Goal: Task Accomplishment & Management: Manage account settings

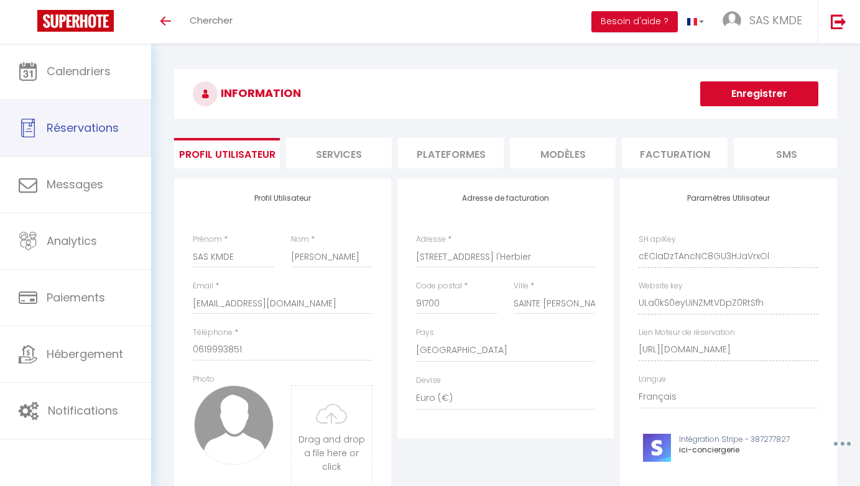
select select "28"
select select "fr"
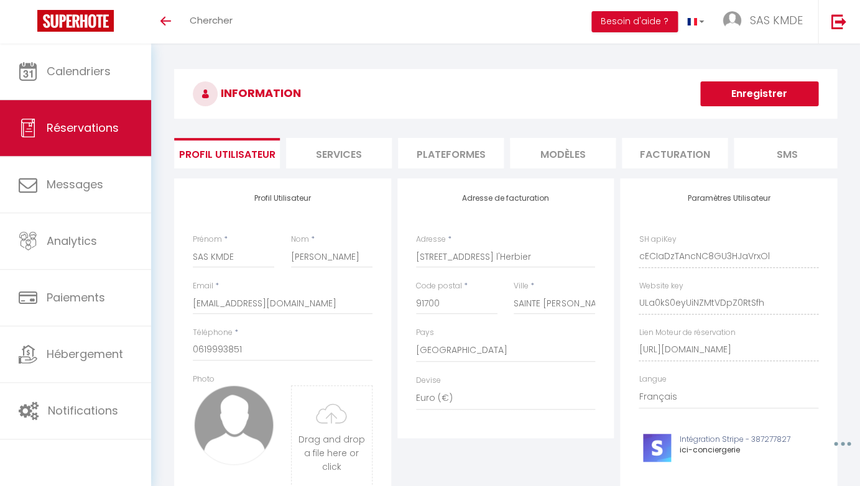
click at [84, 137] on link "Réservations" at bounding box center [75, 128] width 151 height 56
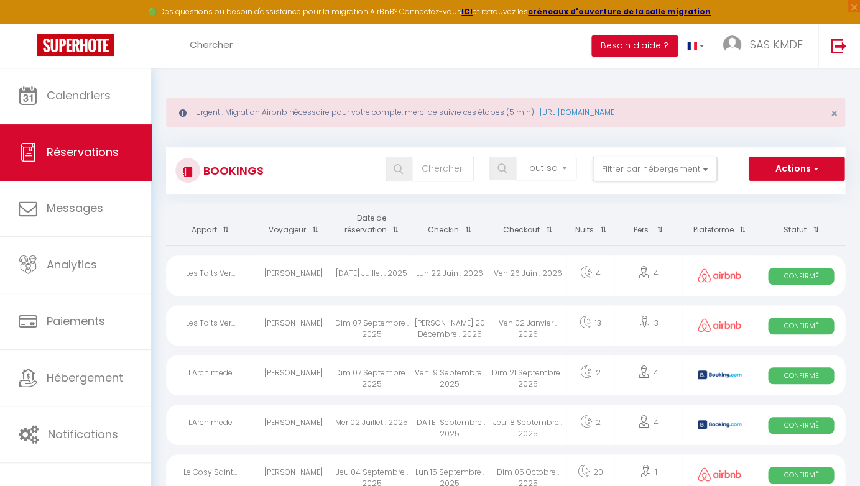
click at [59, 46] on img at bounding box center [75, 45] width 76 height 22
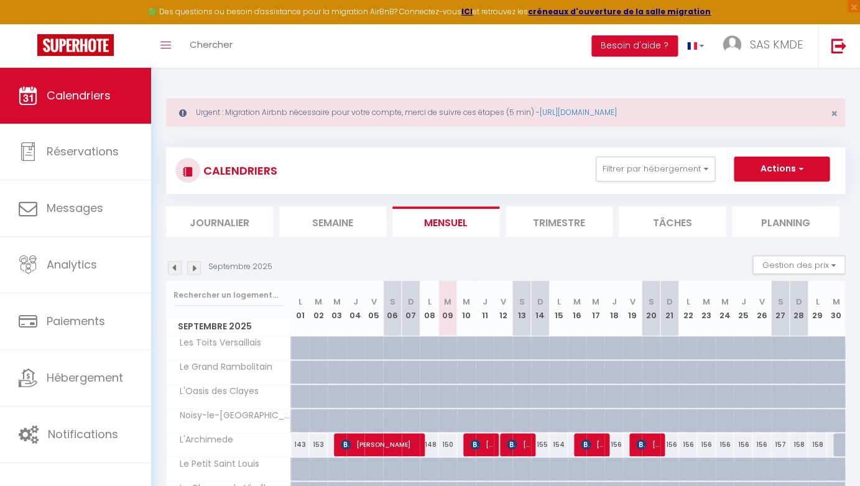
click at [760, 48] on span "SAS KMDE" at bounding box center [775, 45] width 53 height 16
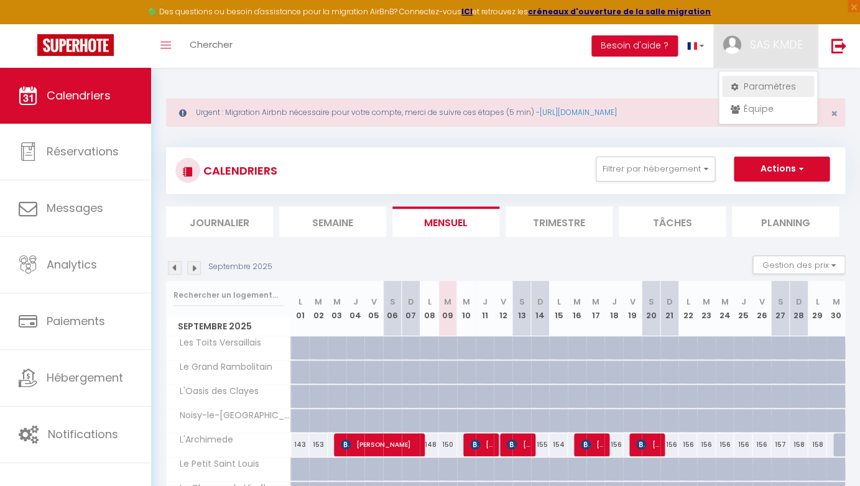
click at [753, 86] on link "Paramètres" at bounding box center [768, 86] width 92 height 21
select select "28"
select select "fr"
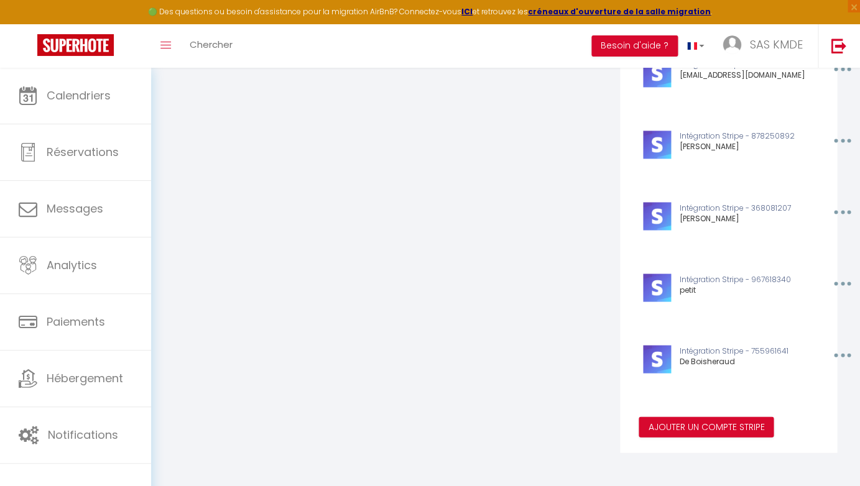
scroll to position [542, 0]
click at [704, 426] on button "Ajouter un compte Stripe" at bounding box center [705, 427] width 135 height 21
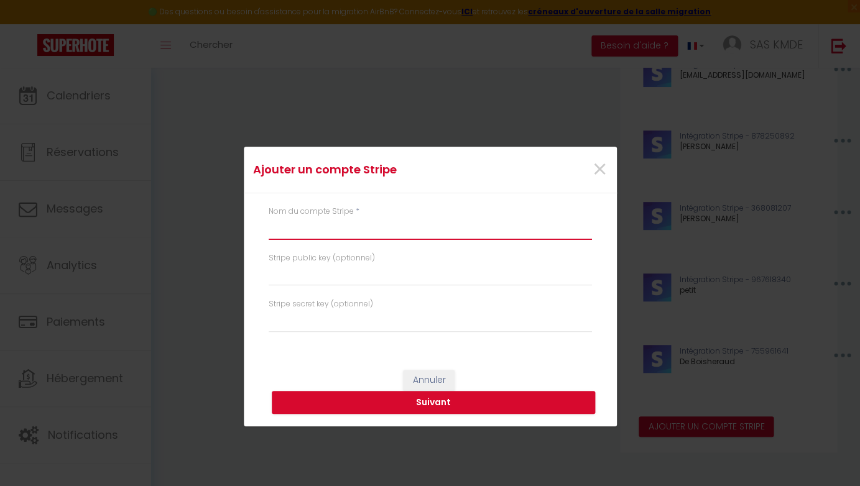
click at [317, 226] on input "text" at bounding box center [430, 229] width 323 height 22
type input "d"
type input "conciergerie"
click at [425, 405] on button "Suivant" at bounding box center [433, 403] width 323 height 24
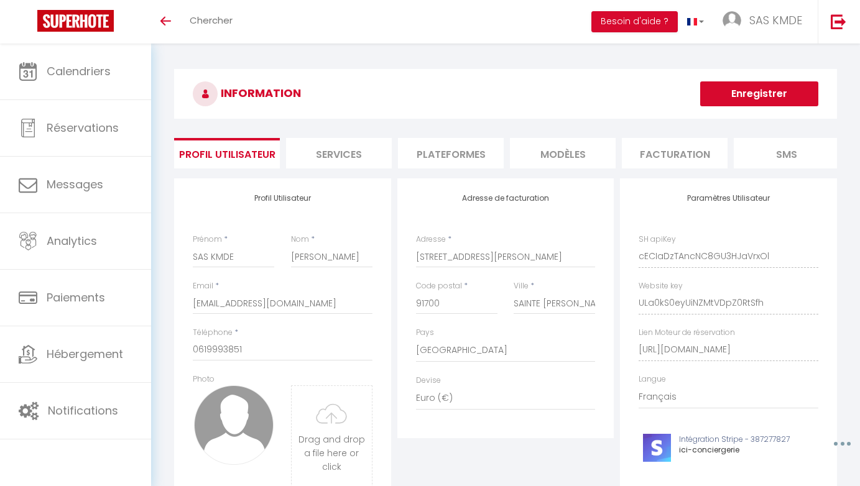
select select "28"
select select "fr"
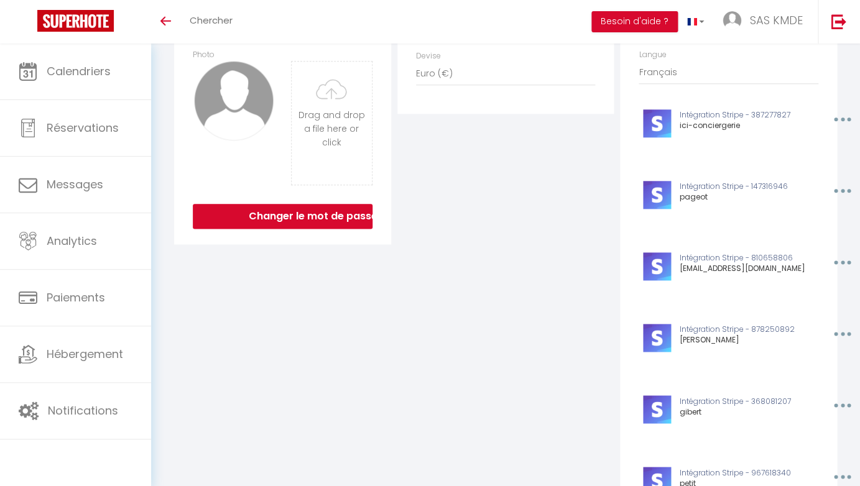
scroll to position [327, 0]
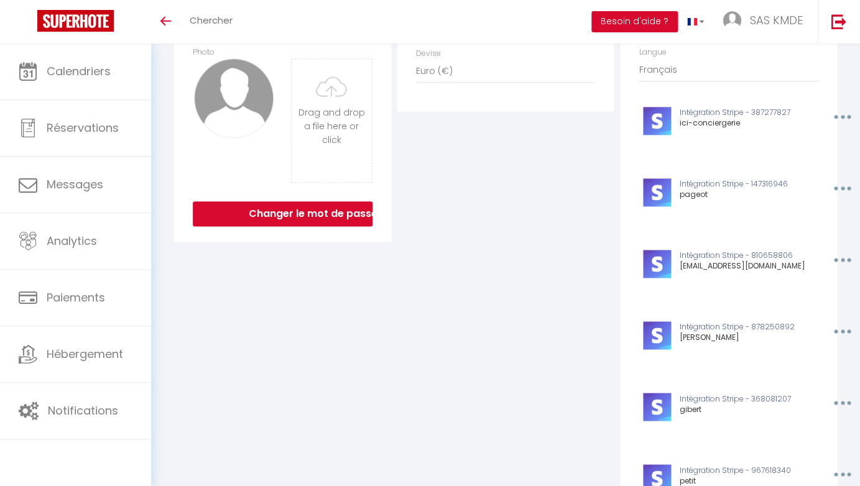
click at [88, 352] on span "Hébergement" at bounding box center [85, 354] width 76 height 16
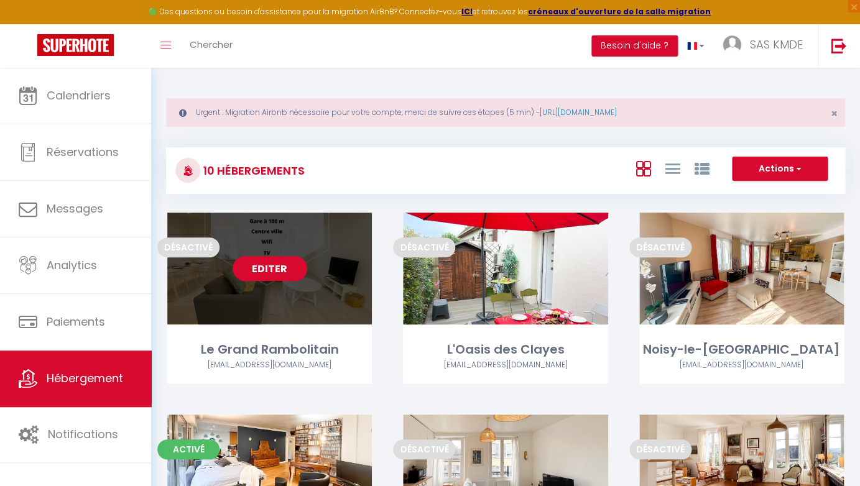
click at [269, 269] on link "Editer" at bounding box center [270, 268] width 75 height 25
select select "3"
select select "2"
select select "1"
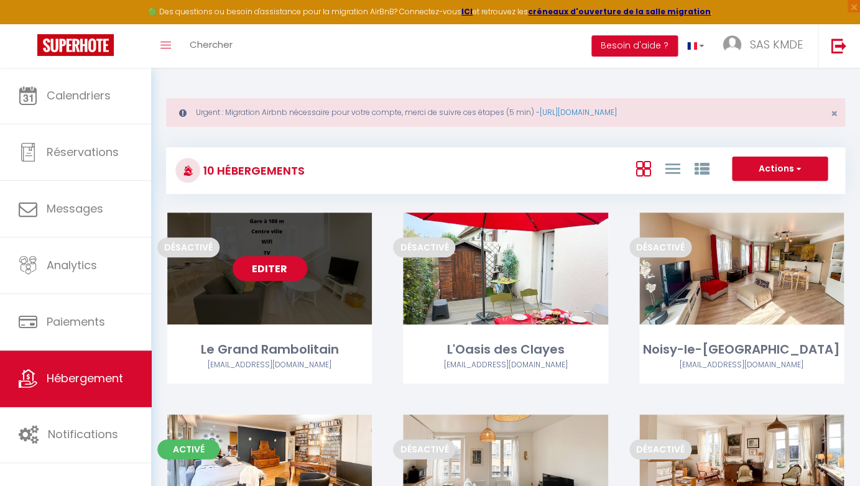
select select
select select "28"
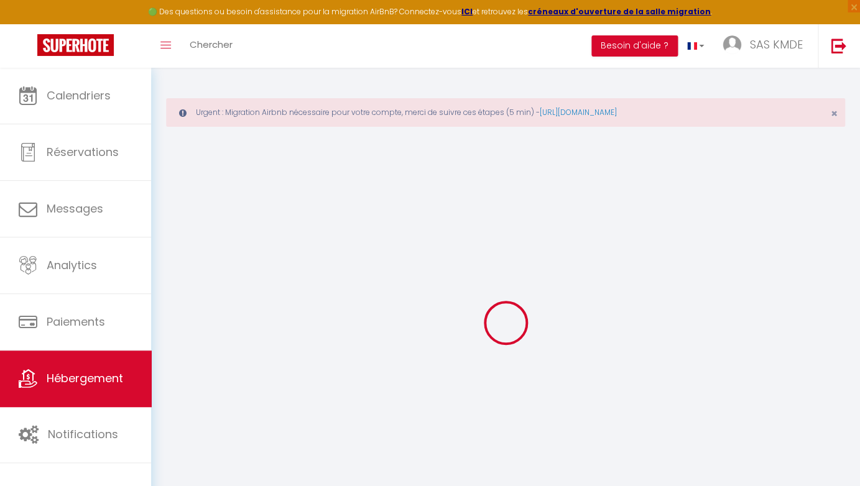
select select
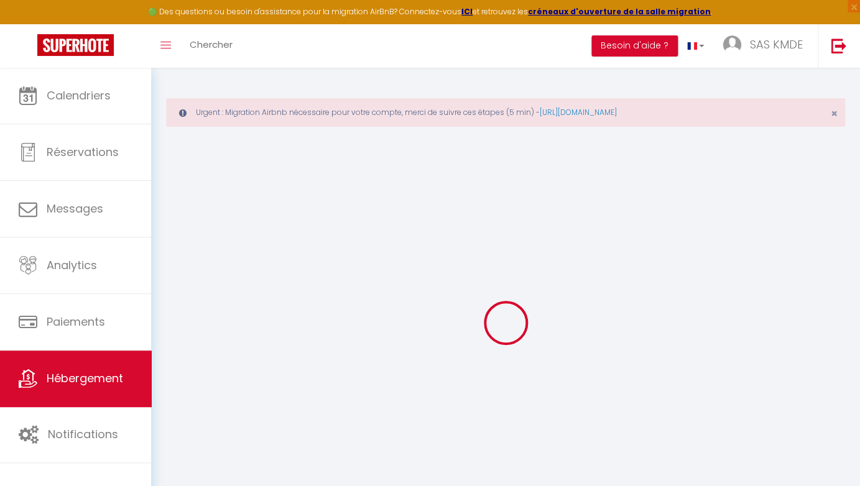
select select
checkbox input "false"
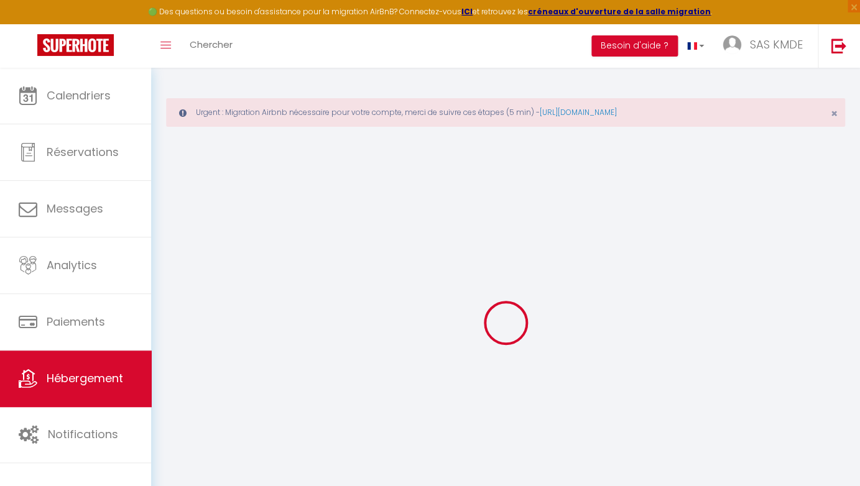
select select
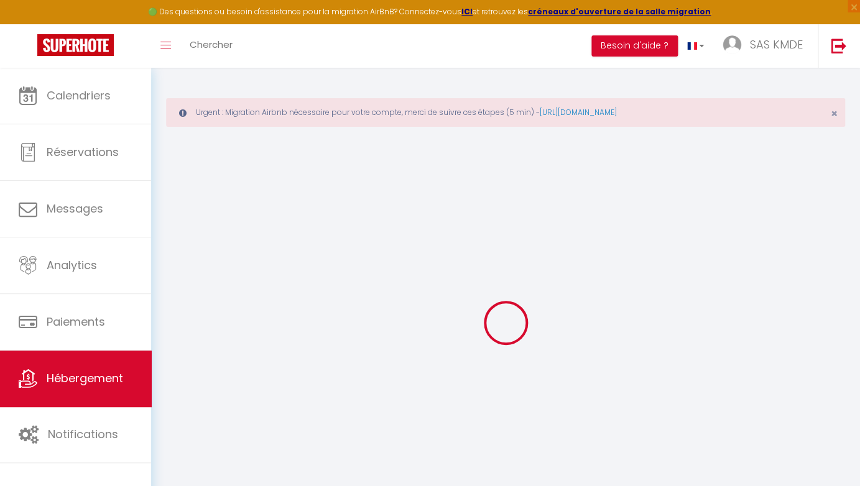
select select
checkbox input "false"
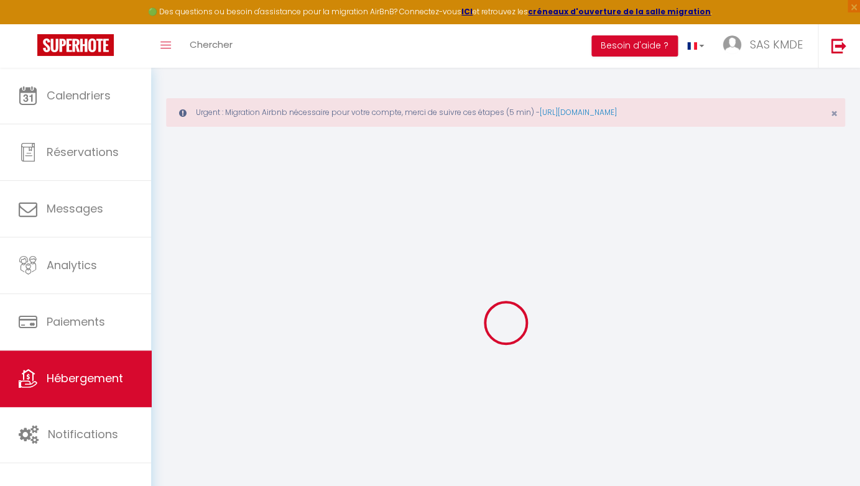
checkbox input "false"
select select
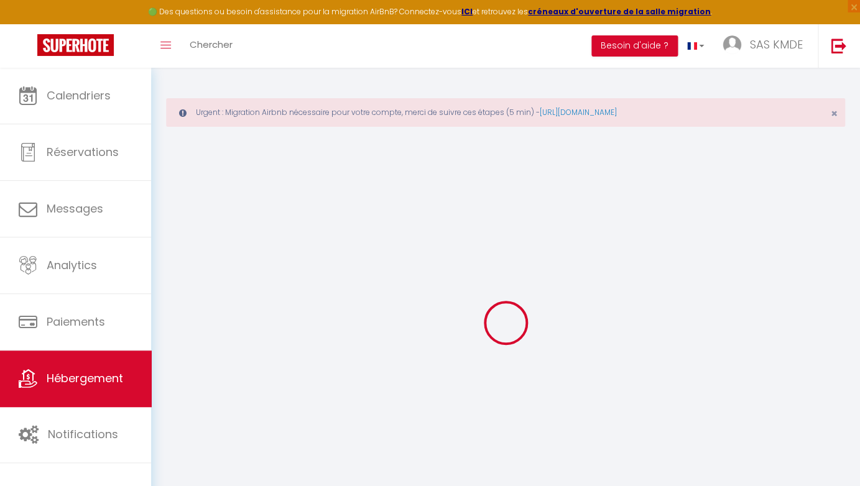
select select
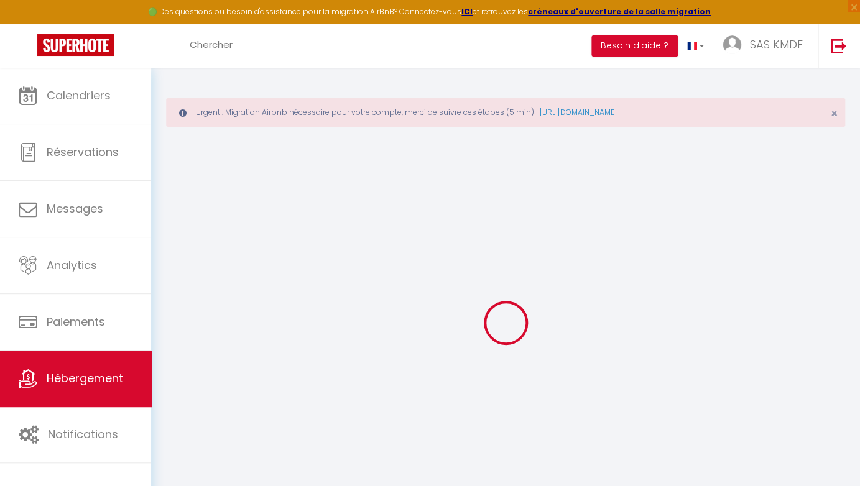
checkbox input "false"
select select
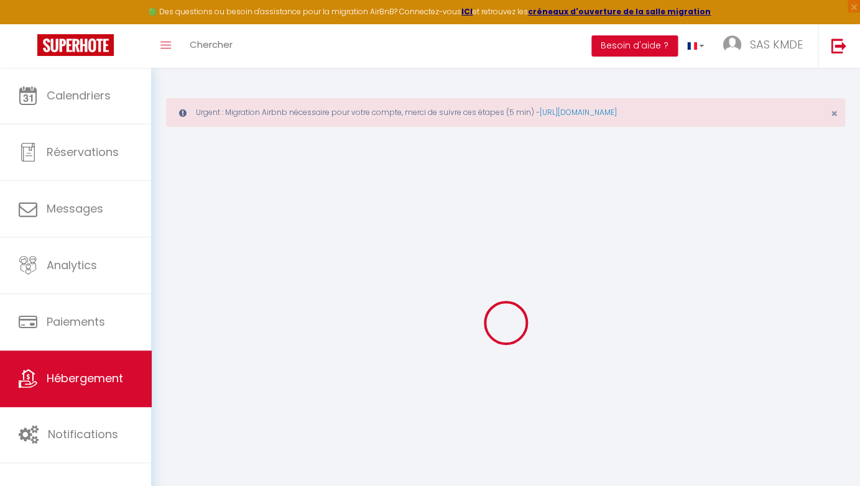
select select
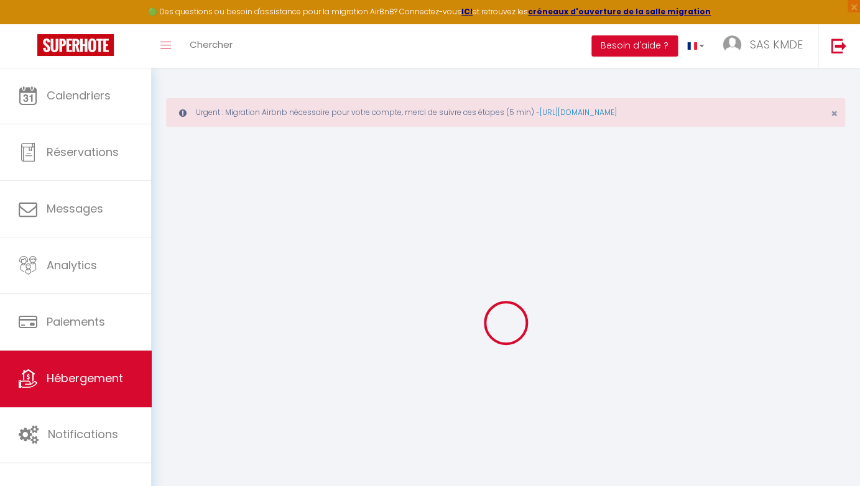
select select
checkbox input "false"
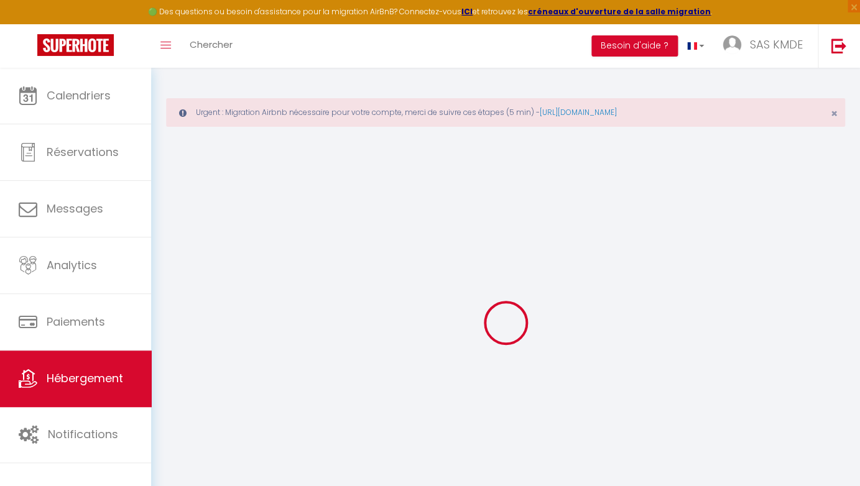
checkbox input "false"
select select
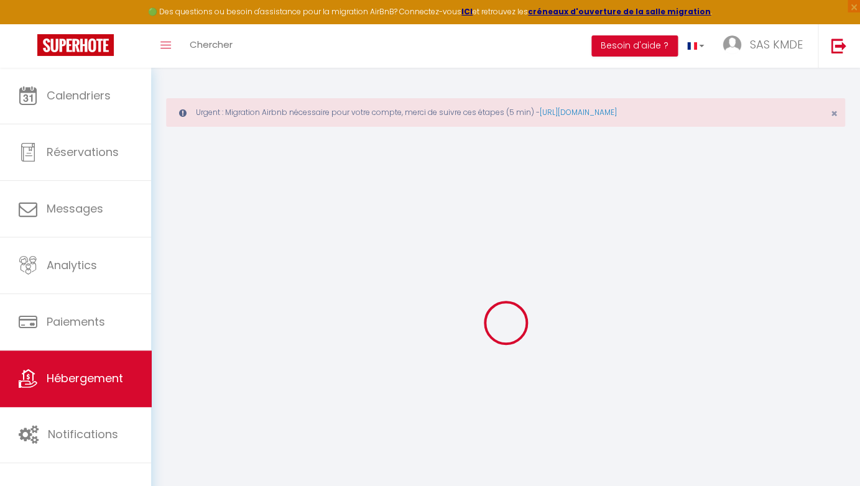
select select
checkbox input "false"
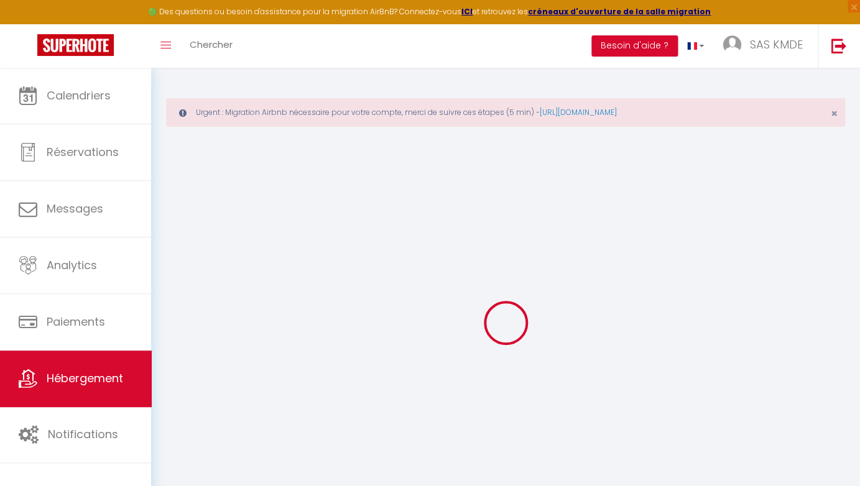
checkbox input "false"
select select
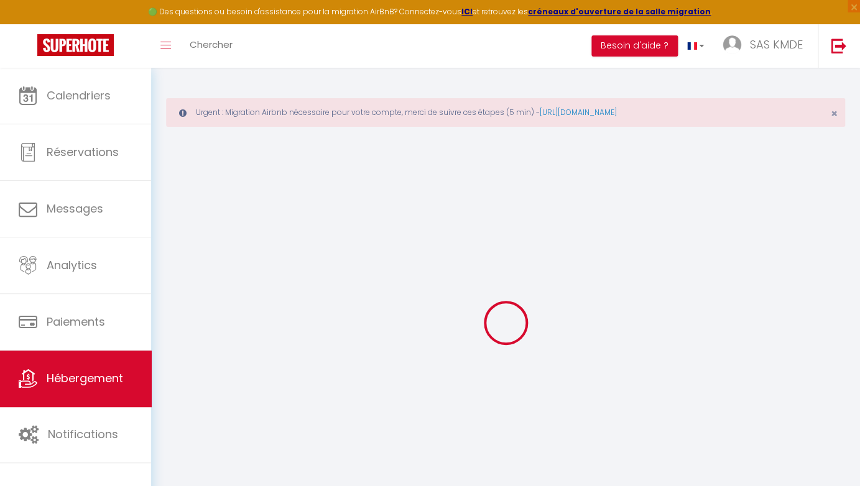
type input "Le Grand Rambolitain"
type input "Fabien"
type input "Magnani"
select select "6"
select select "3"
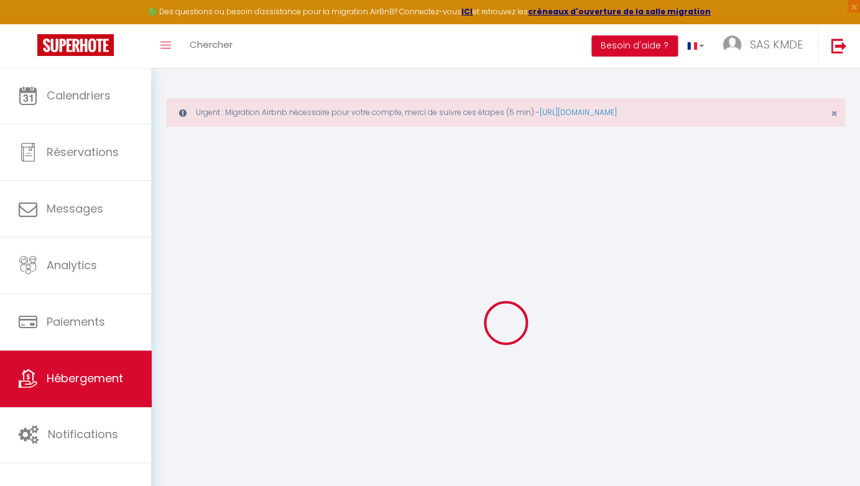
type input "100"
type input "70"
type input "15.75"
type input "14.49"
type input "500"
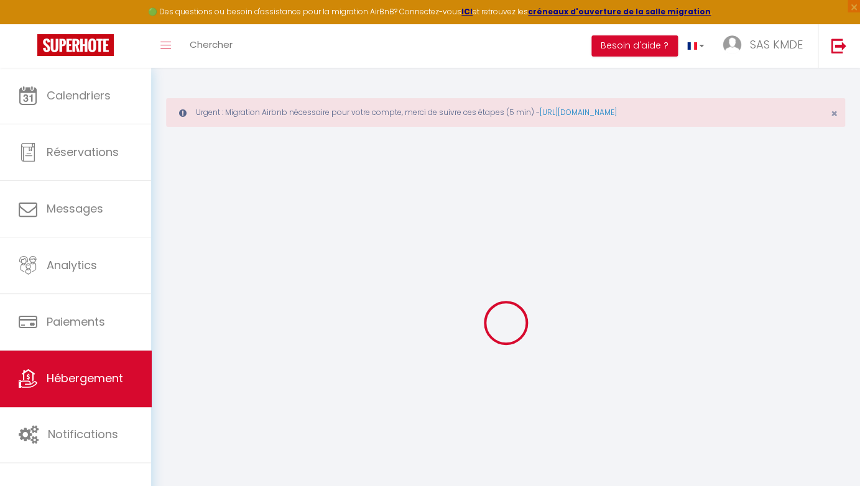
select select
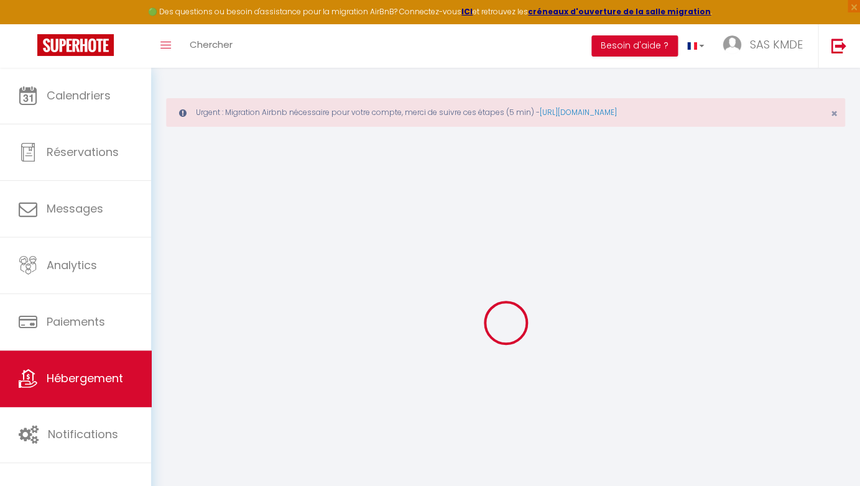
type input "21 Rue Raymond Patenotre, Rambouillet, Île-de-France 78120, France"
type input "78120"
type input "Rambouillet"
type input "[EMAIL_ADDRESS][DOMAIN_NAME]"
select select
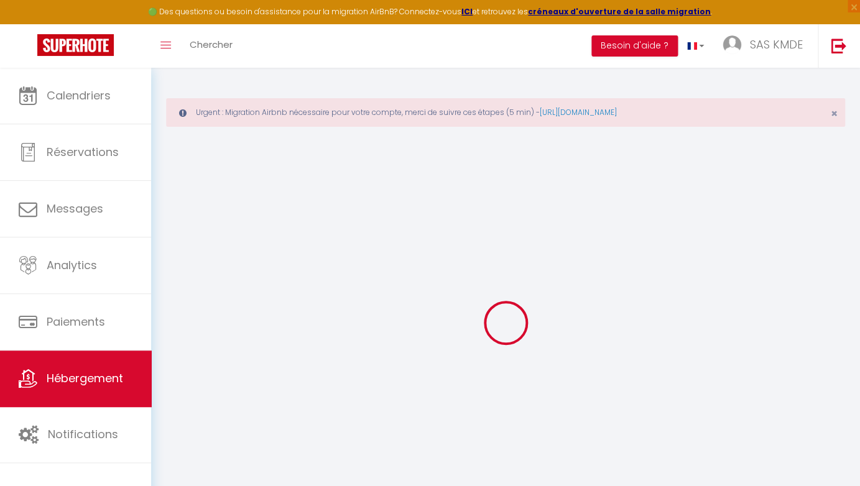
checkbox input "false"
radio input "true"
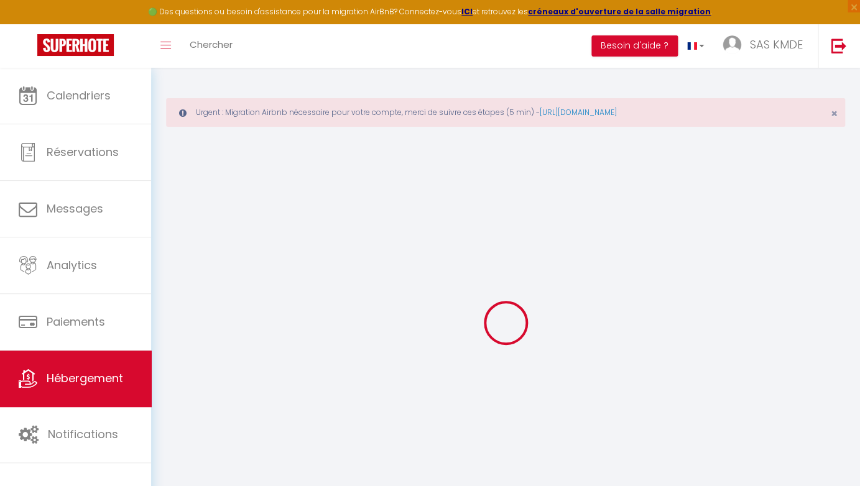
type input "0"
select select
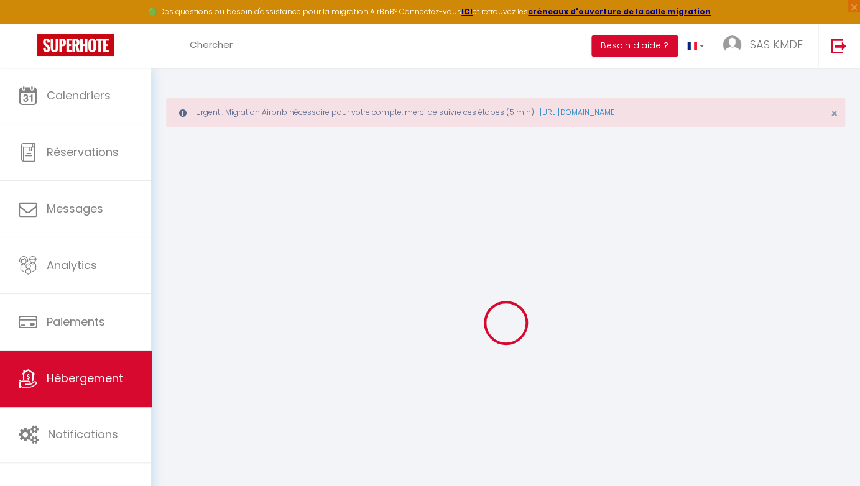
select select
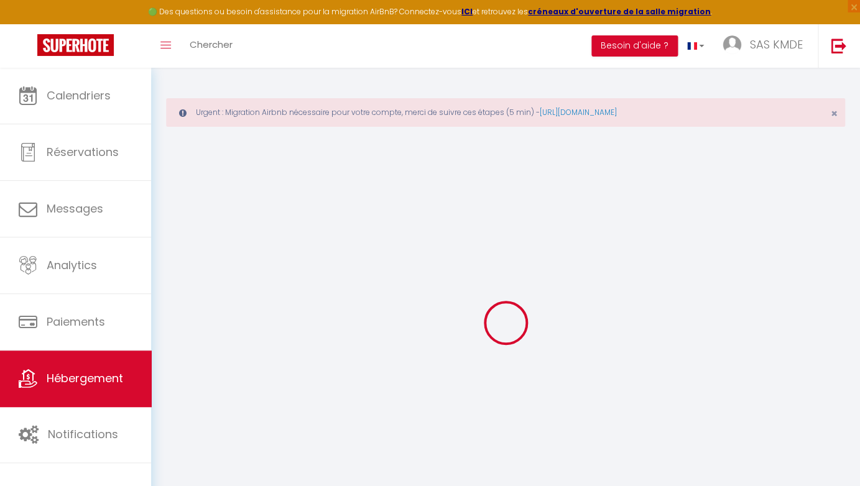
checkbox input "false"
select select
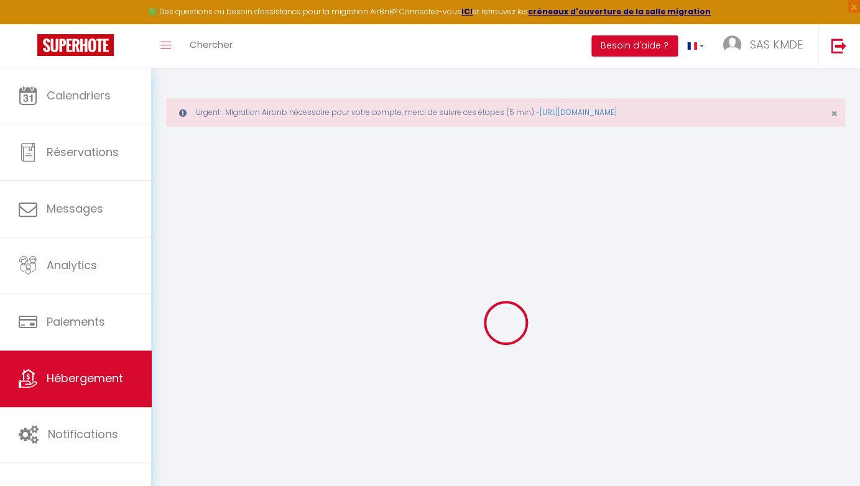
checkbox input "false"
select select
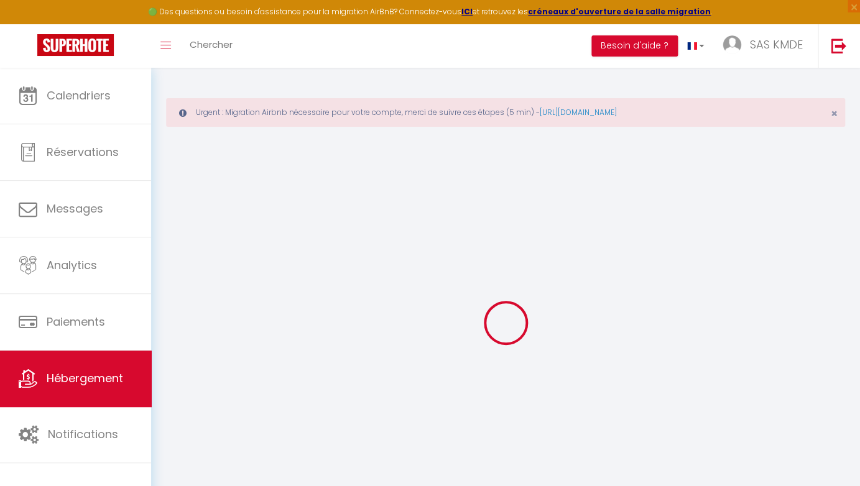
checkbox input "false"
select select "17:00"
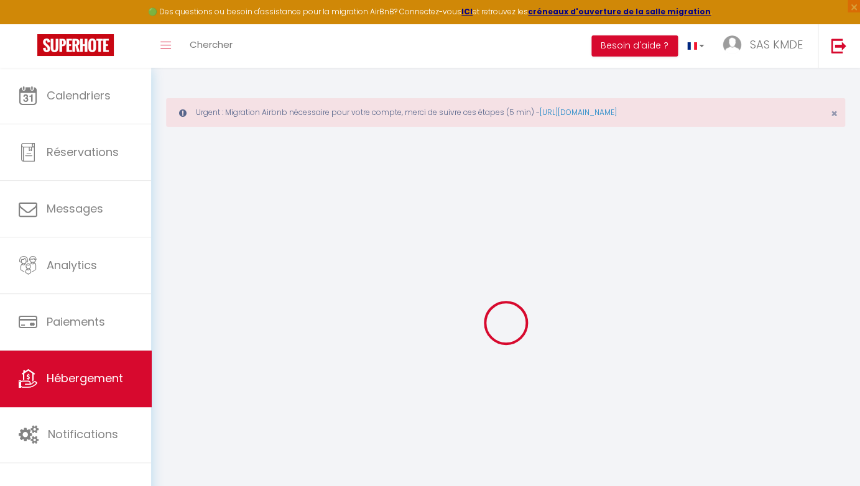
select select
select select "10:00"
select select "30"
select select "120"
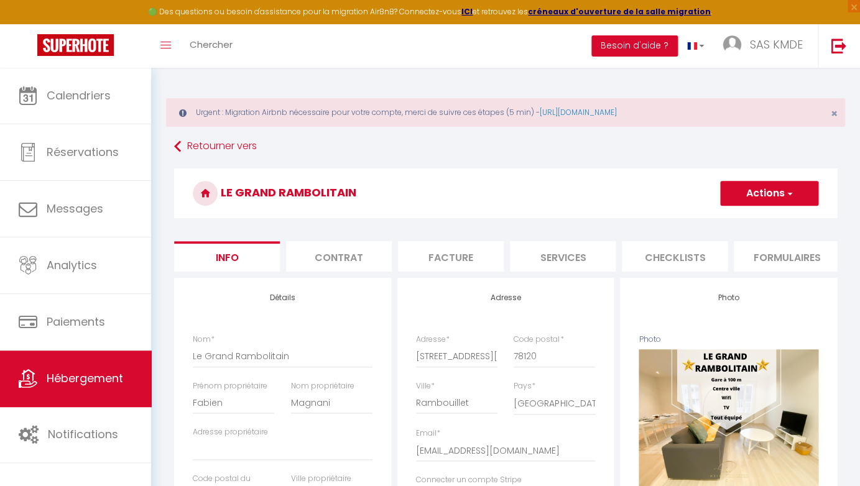
select select
checkbox input "false"
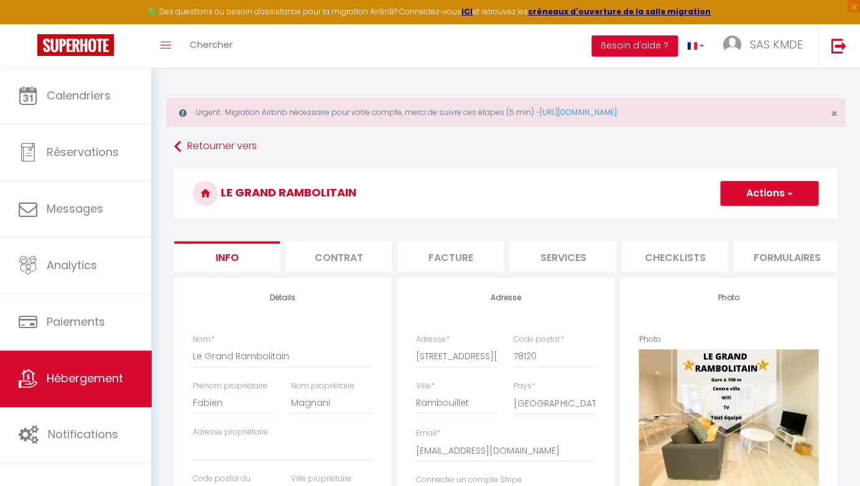
checkbox input "false"
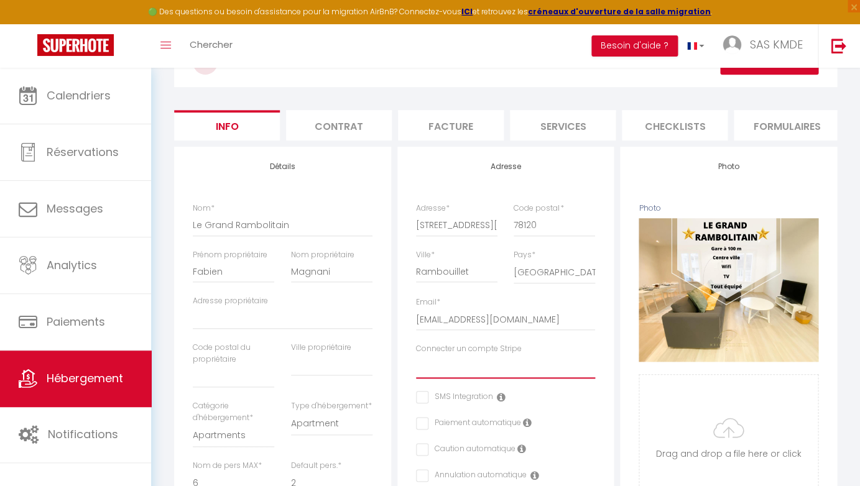
scroll to position [76, 0]
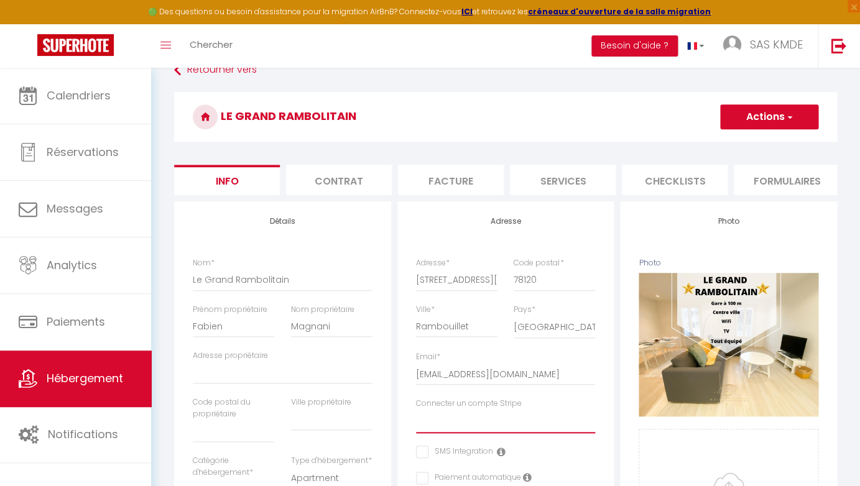
click at [770, 111] on button "Actions" at bounding box center [769, 116] width 98 height 25
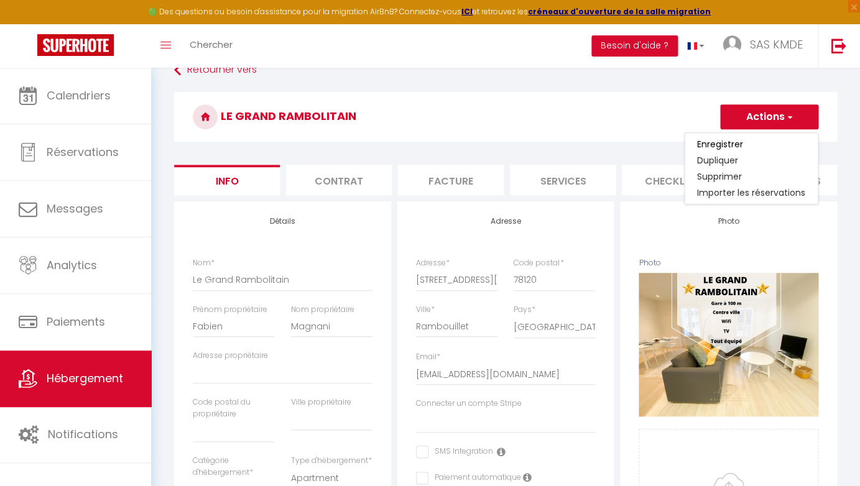
click at [584, 116] on h3 "Le Grand Rambolitain" at bounding box center [505, 117] width 663 height 50
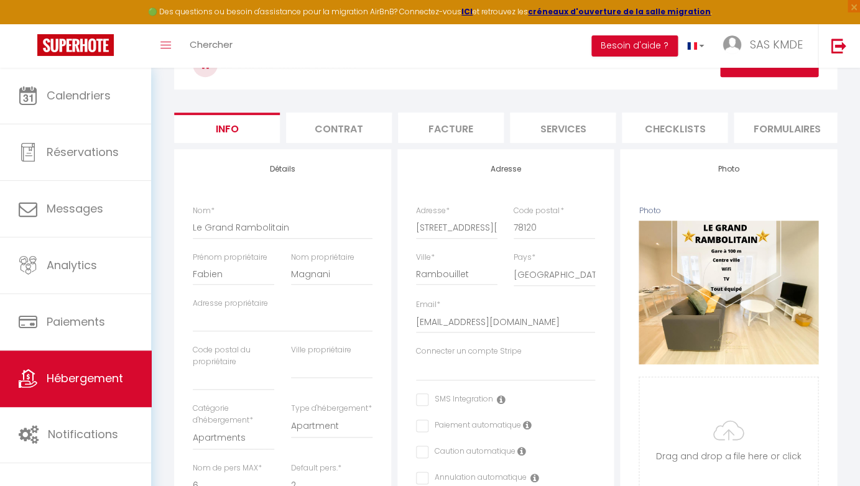
scroll to position [127, 0]
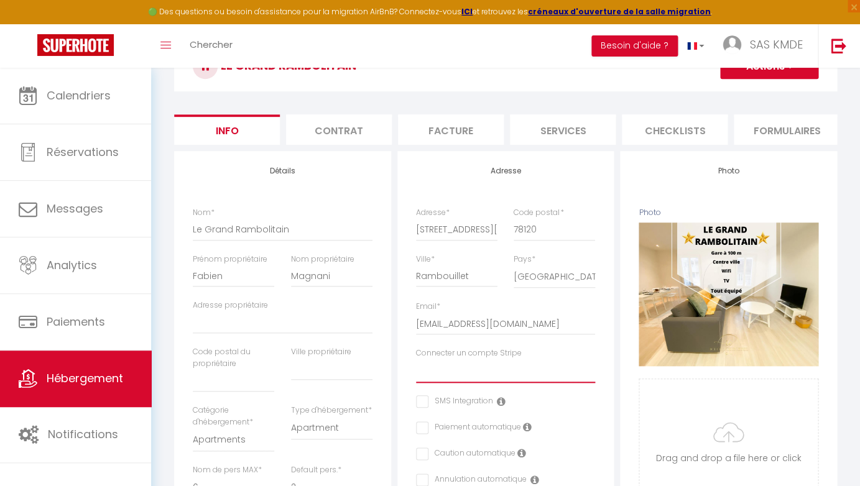
select select "5783"
select select
checkbox input "false"
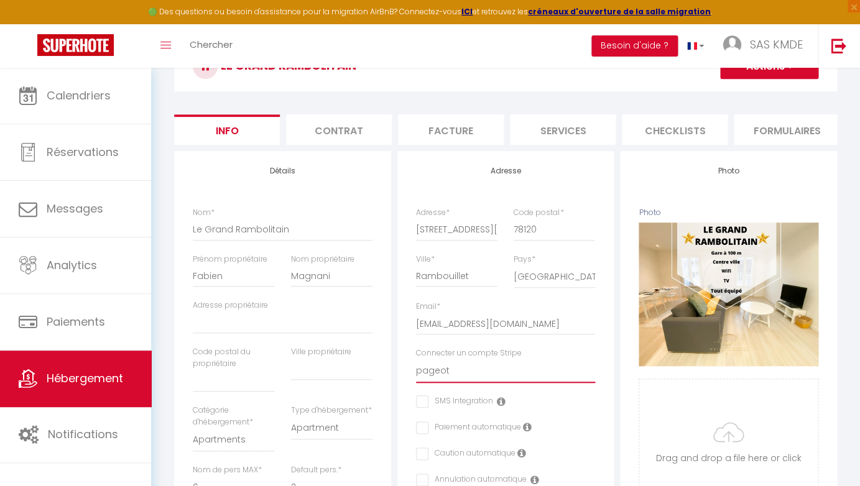
checkbox input "false"
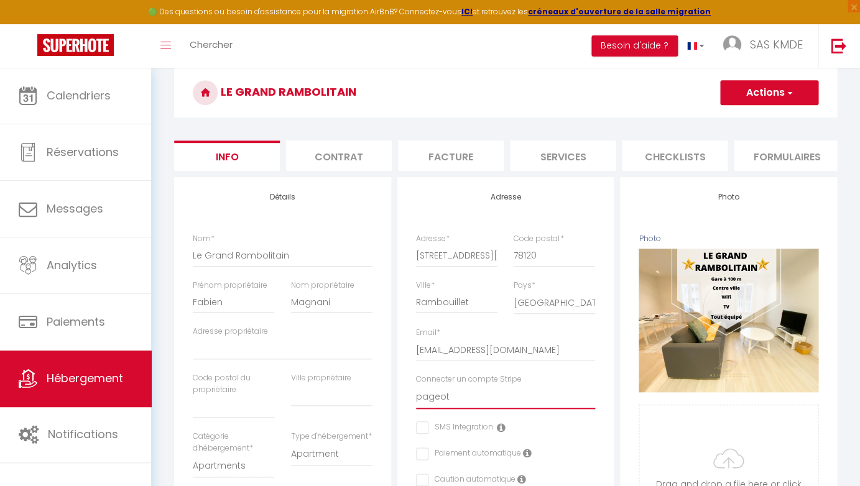
scroll to position [75, 0]
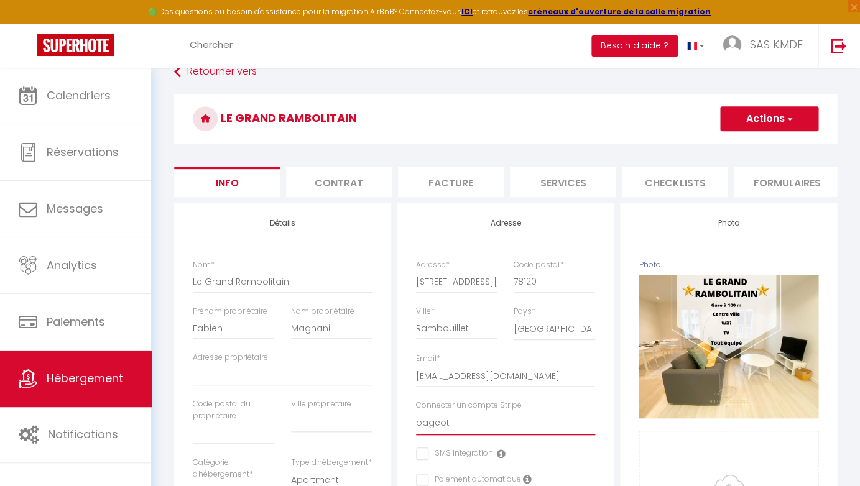
click at [758, 115] on button "Actions" at bounding box center [769, 118] width 98 height 25
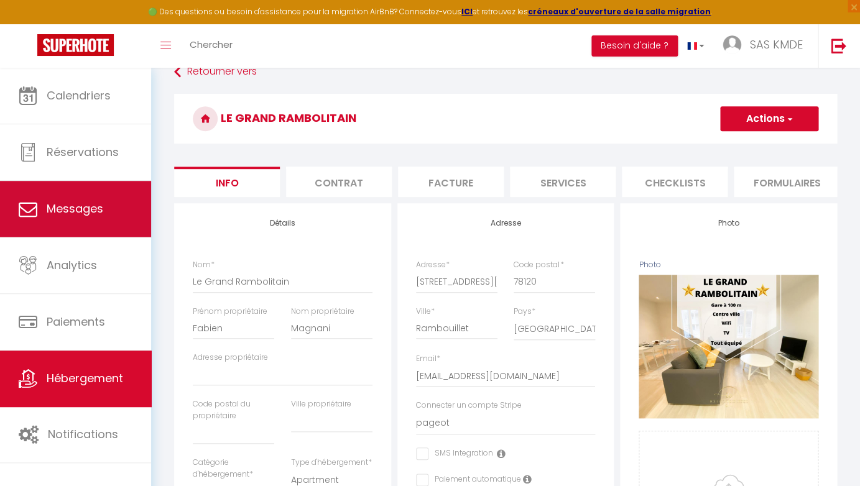
drag, startPoint x: 119, startPoint y: 202, endPoint x: 107, endPoint y: 208, distance: 13.6
click at [107, 208] on link "Messages" at bounding box center [75, 209] width 151 height 56
select select "message"
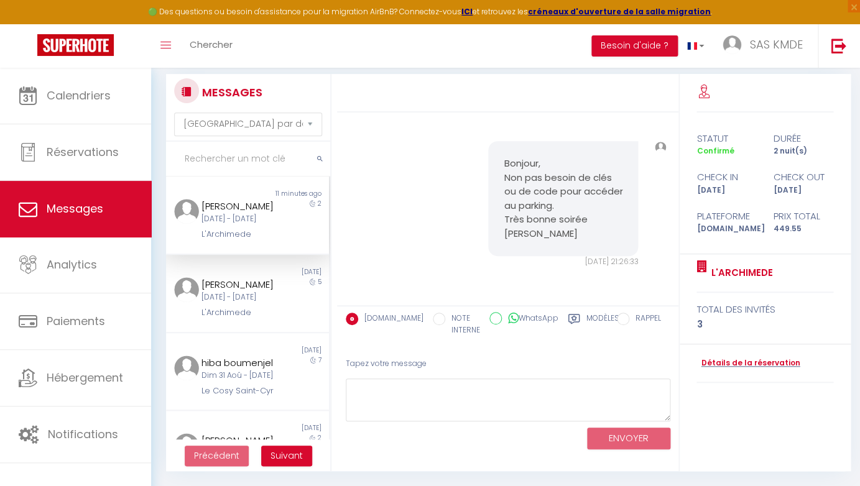
scroll to position [72, 0]
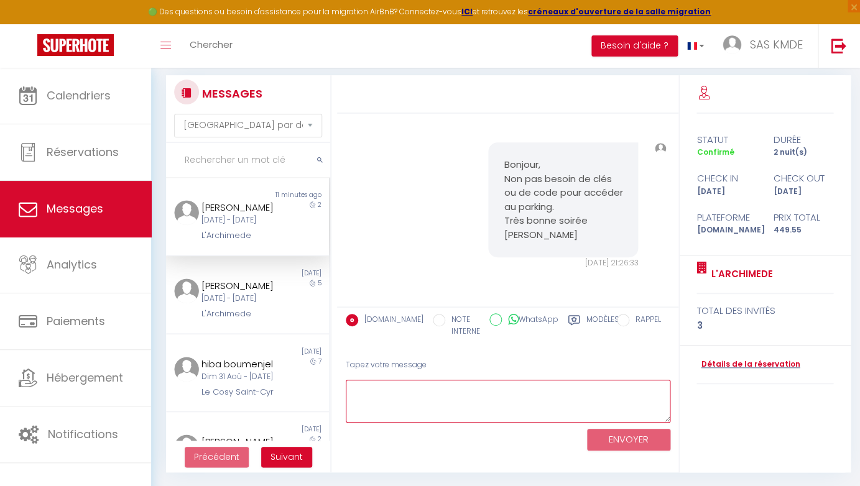
click at [406, 400] on textarea at bounding box center [508, 401] width 325 height 43
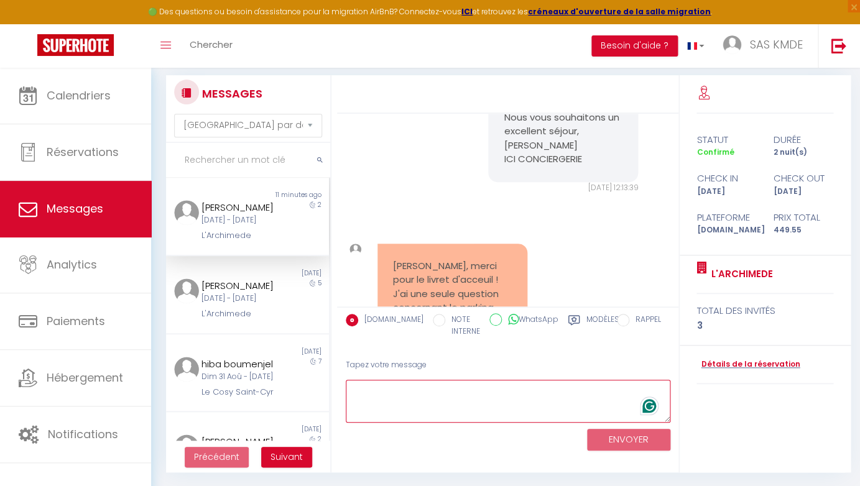
scroll to position [3067, 0]
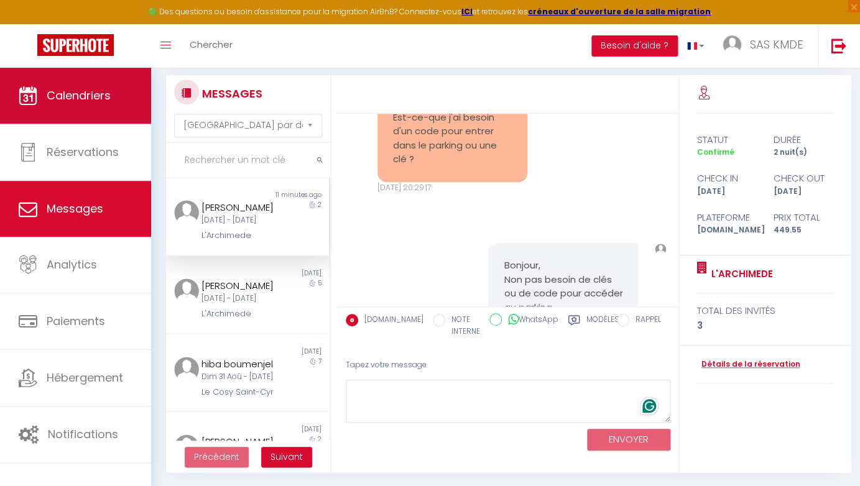
click at [68, 99] on span "Calendriers" at bounding box center [79, 96] width 64 height 16
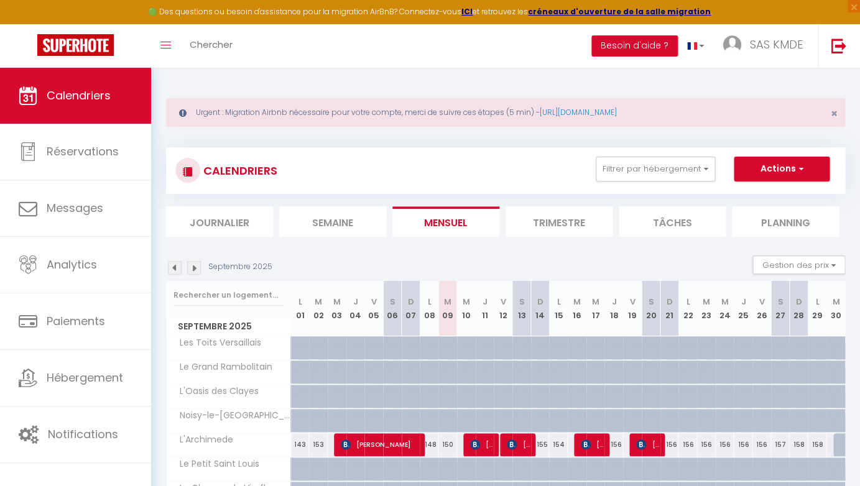
click at [385, 443] on span "[PERSON_NAME]" at bounding box center [381, 445] width 81 height 24
select select "OK"
select select "KO"
select select "1"
select select "0"
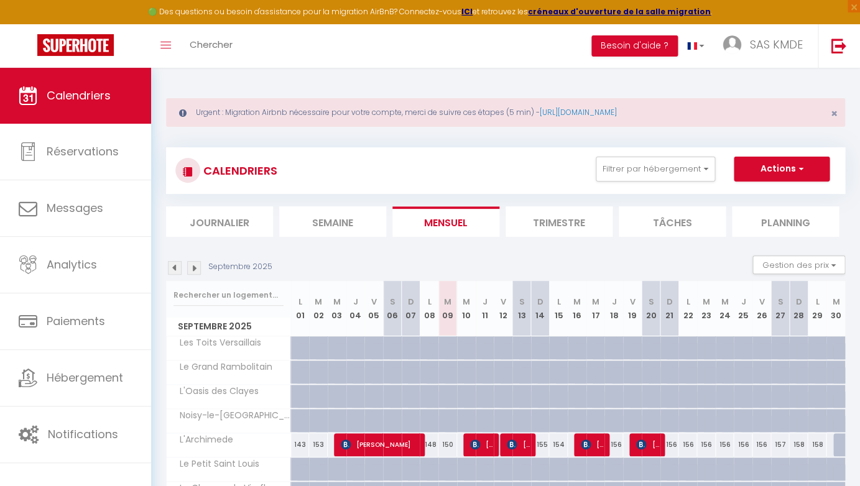
select select "1"
select select
select select "12285"
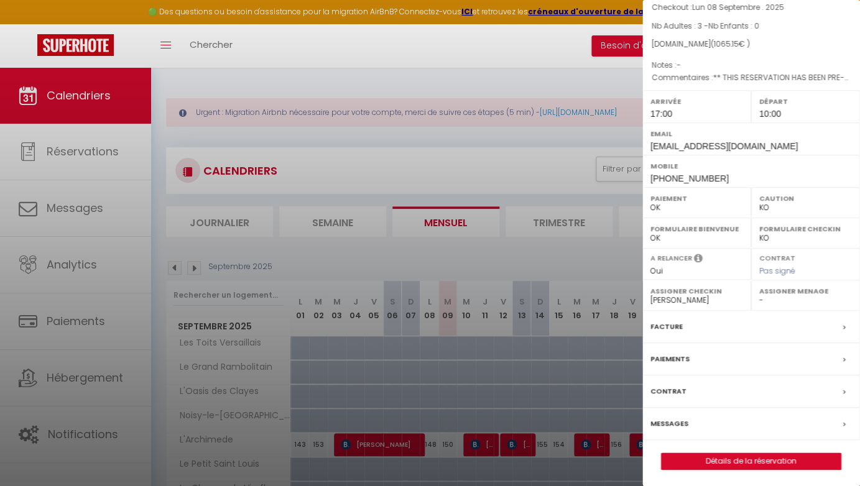
scroll to position [90, 0]
click at [736, 455] on link "Détails de la réservation" at bounding box center [750, 462] width 179 height 16
select select
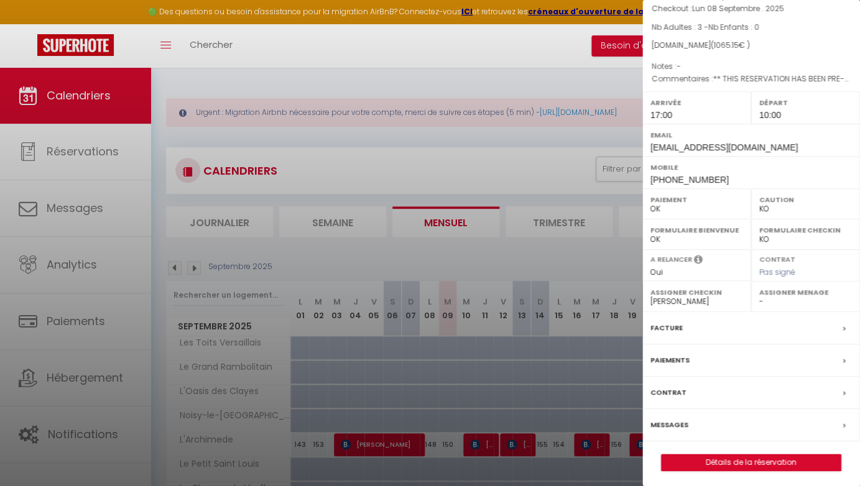
select select
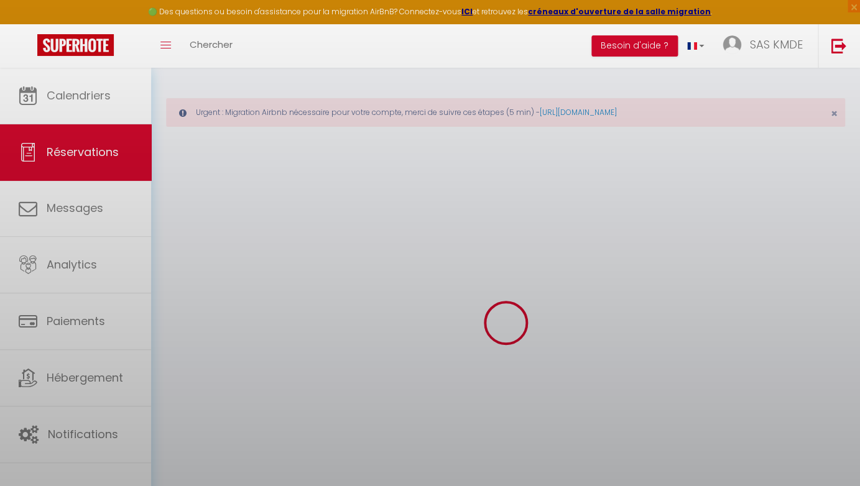
select select
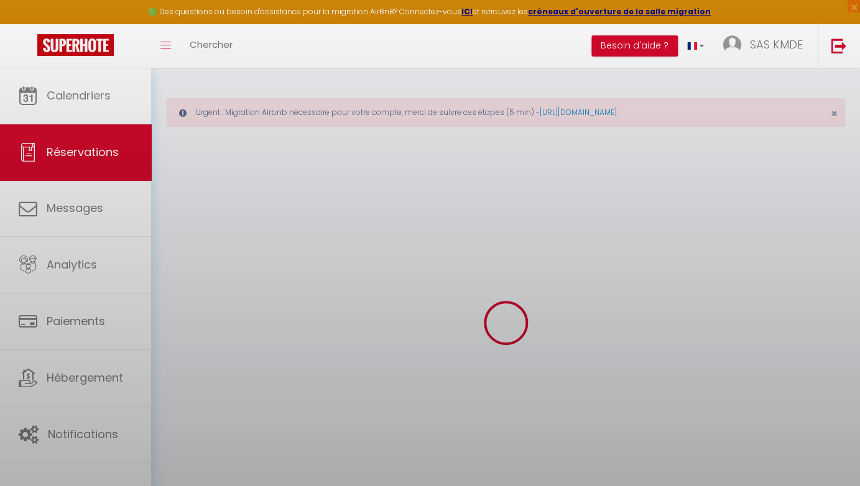
select select
checkbox input "false"
select select
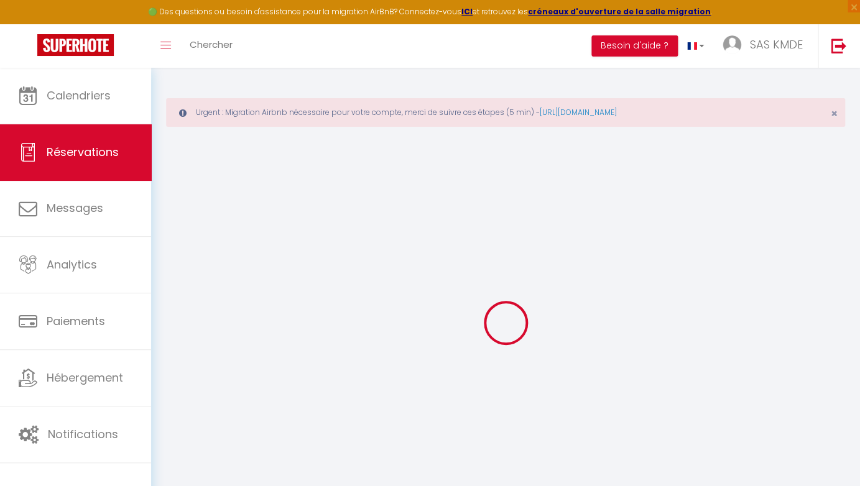
type input "Andy"
type input "James"
type input "ajames.121624@guest.booking.com"
type input "andyjames2@me.com"
type input "+447711323340"
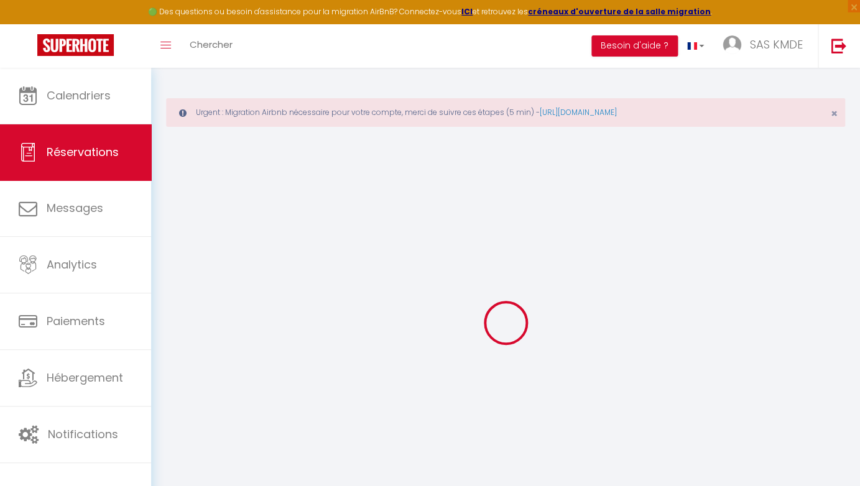
type input "07711323340"
select select "GB"
type input "157.64"
type input "14.91"
select select "34628"
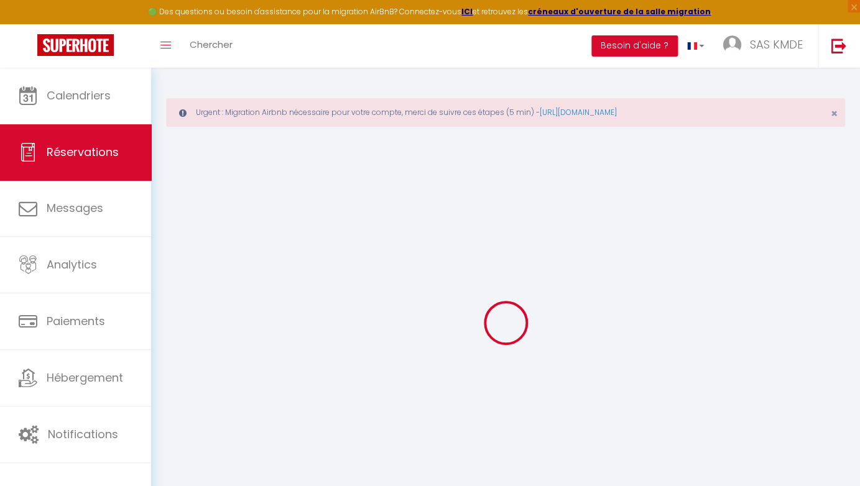
select select "1"
select select
type input "3"
select select "12"
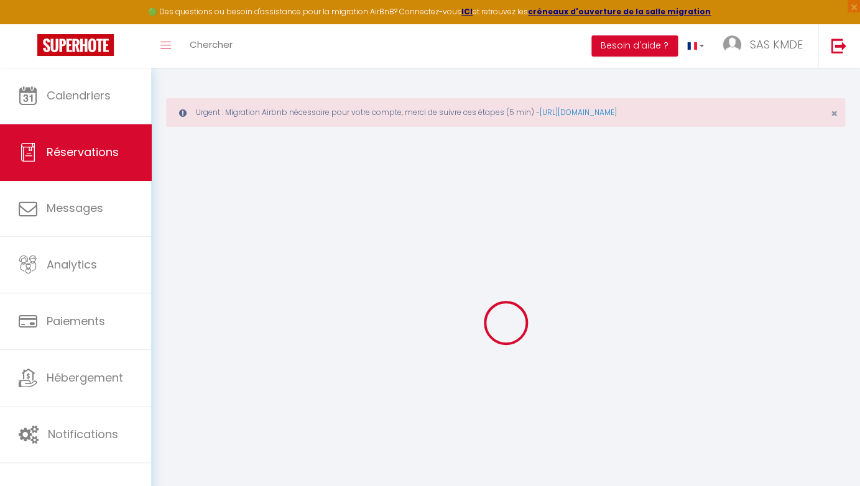
select select
type input "848.3"
checkbox input "false"
type input "0"
select select "2"
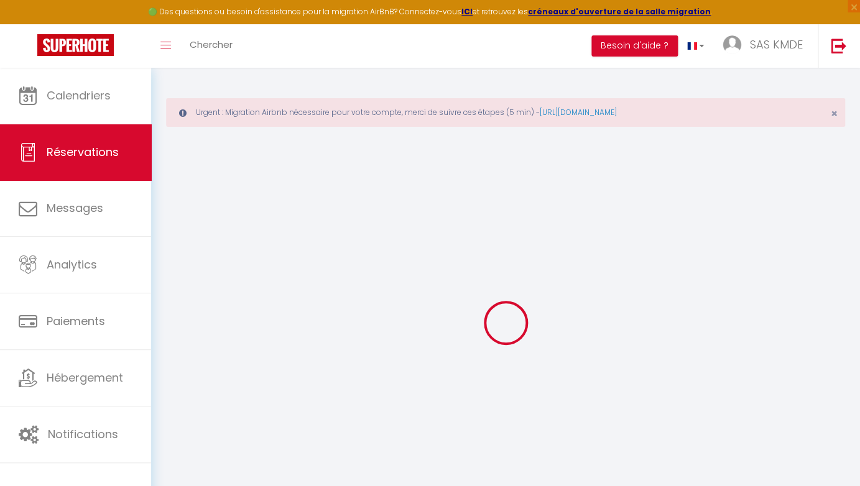
type input "0"
select select
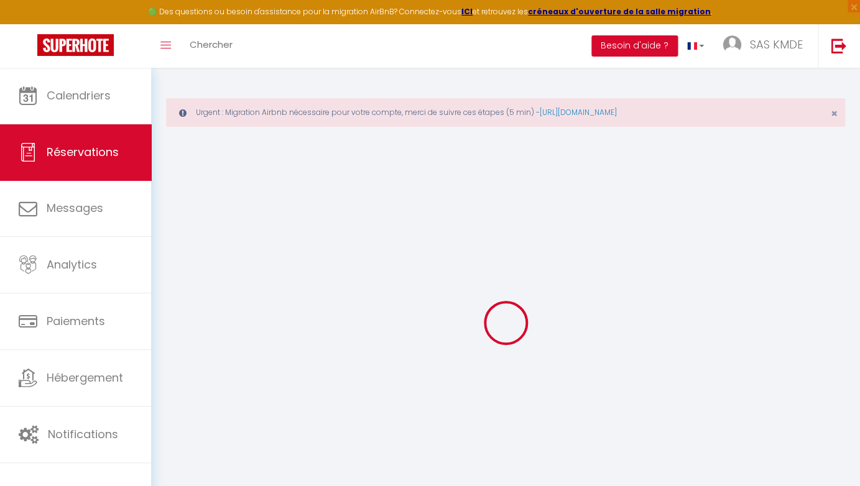
select select "14"
checkbox input "false"
select select
checkbox input "false"
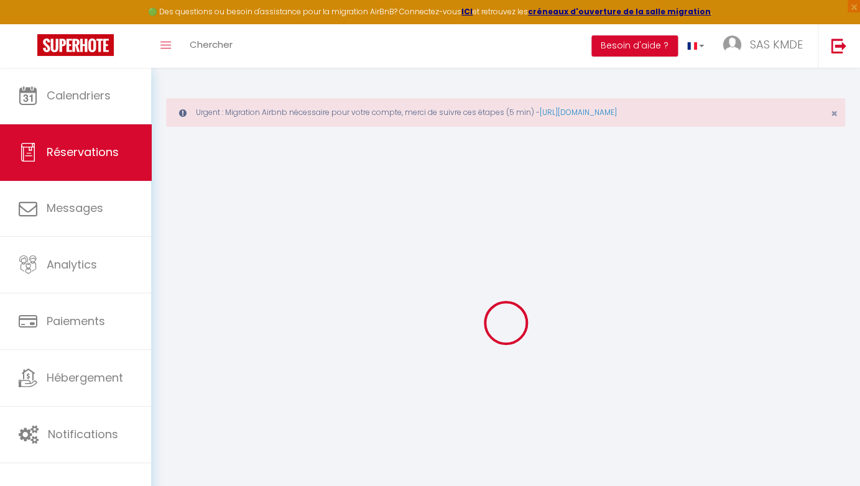
select select
checkbox input "false"
select select
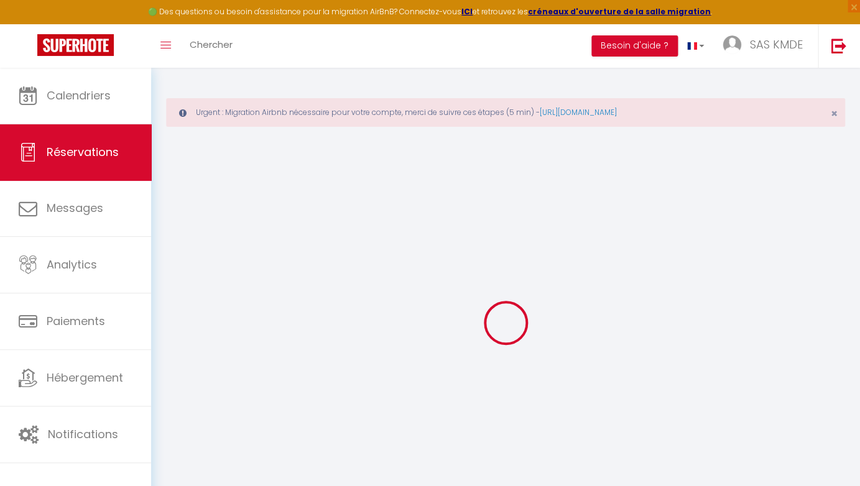
checkbox input "false"
type textarea "** THIS RESERVATION HAS BEEN PRE-PAID ** Reservation has a cancellation grace p…"
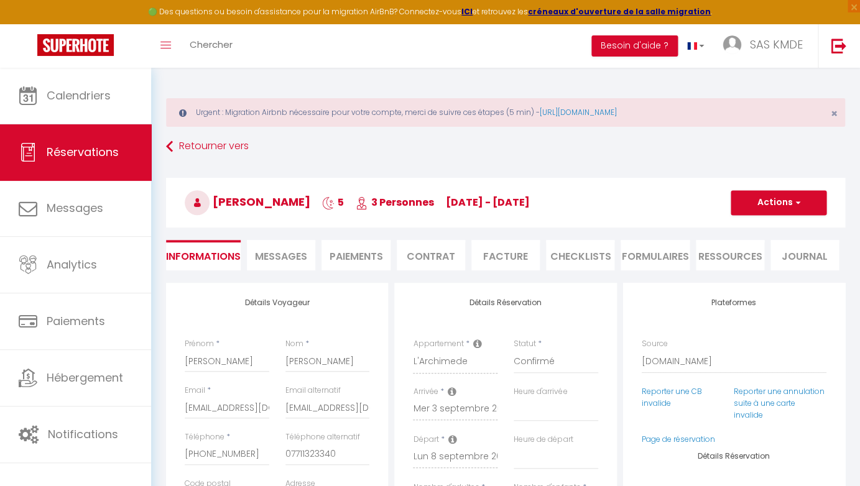
type input "79"
type input "137.85"
select select
checkbox input "false"
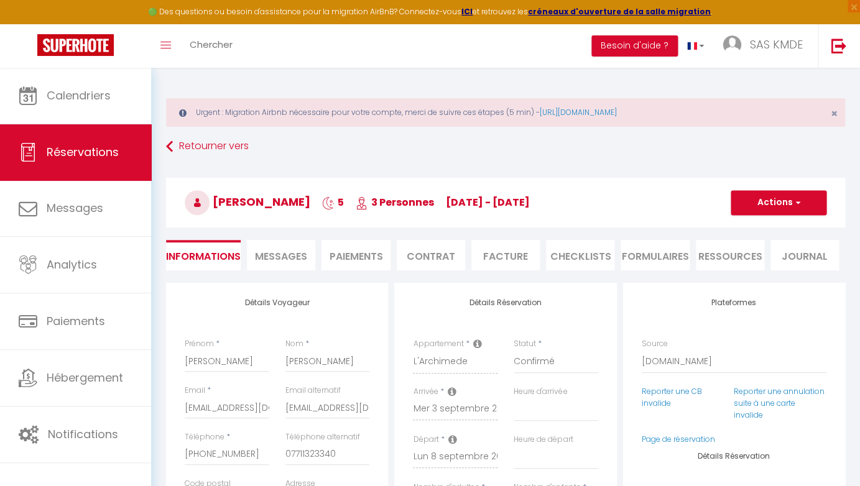
select select "17:00"
select select "10:00"
click at [280, 256] on span "Messages" at bounding box center [281, 256] width 52 height 14
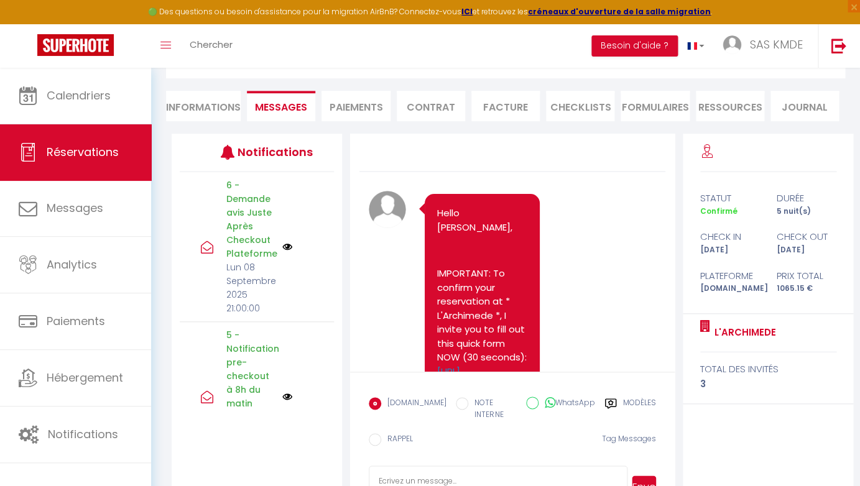
scroll to position [149, 0]
click at [344, 108] on li "Paiements" at bounding box center [355, 106] width 68 height 30
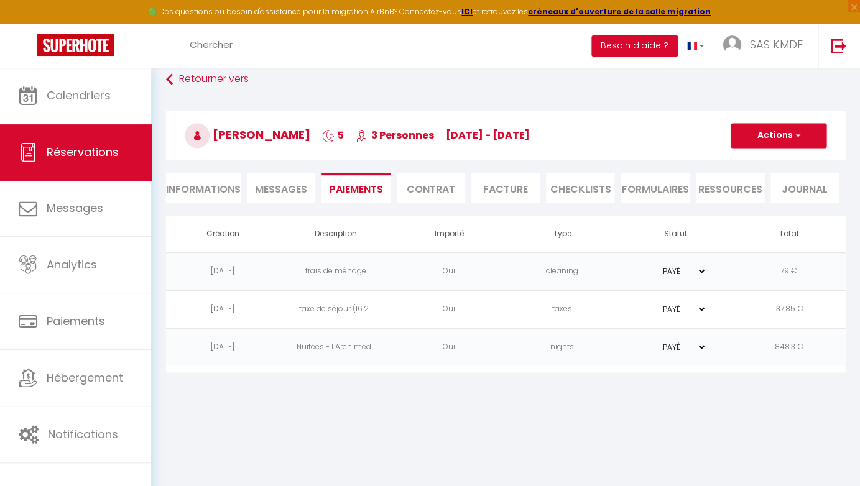
click at [781, 134] on button "Actions" at bounding box center [778, 135] width 96 height 25
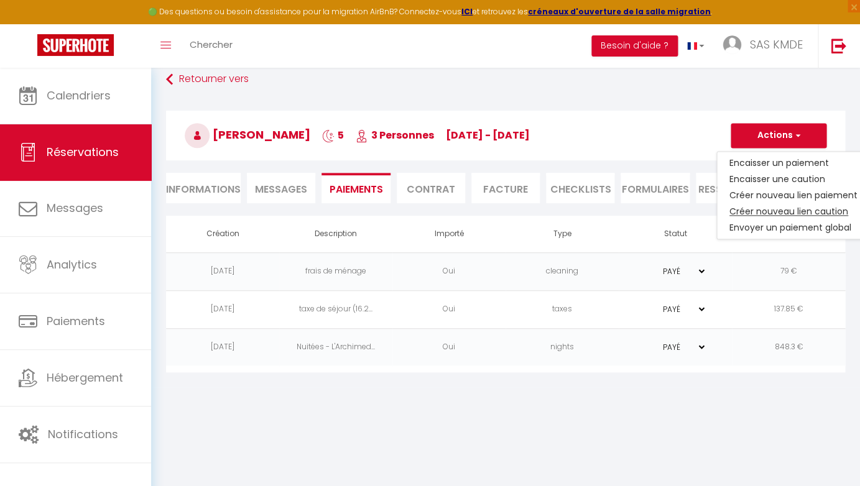
click at [767, 210] on link "Créer nouveau lien caution" at bounding box center [793, 211] width 153 height 16
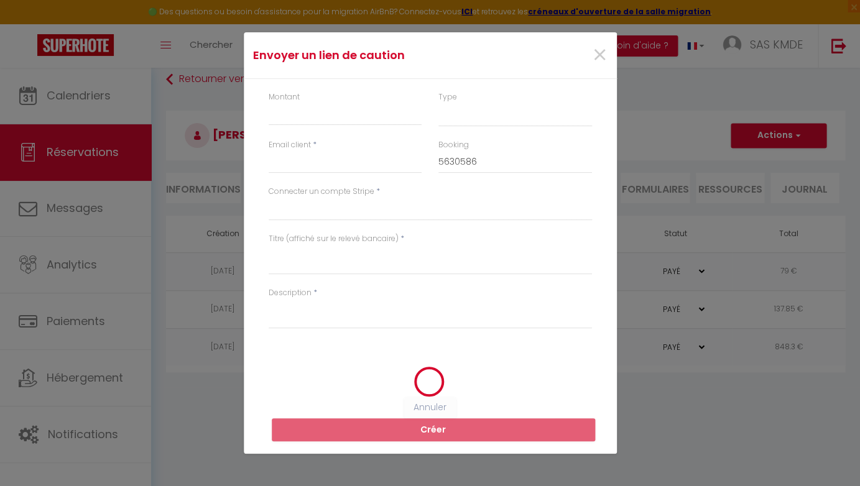
select select "nights"
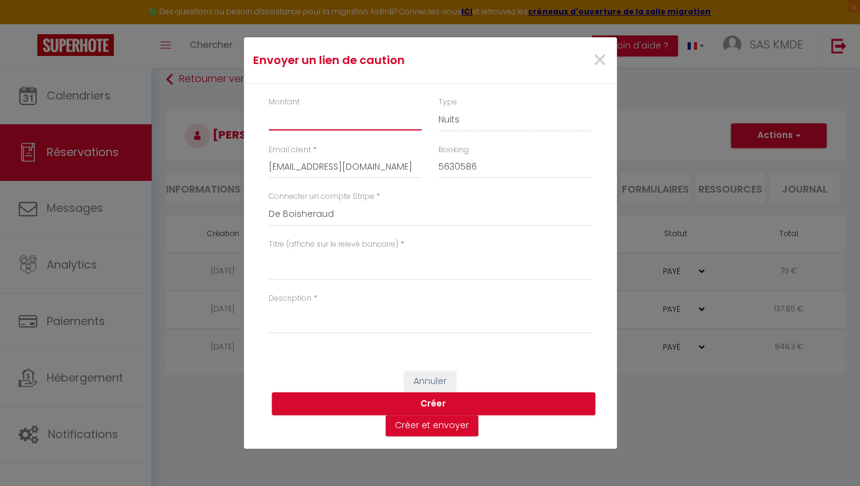
click at [338, 127] on input "Montant" at bounding box center [346, 119] width 154 height 22
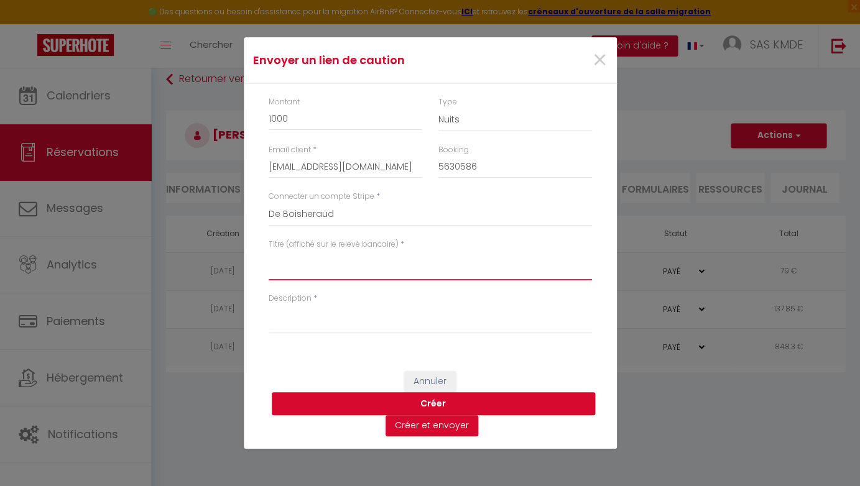
click at [303, 276] on textarea "Titre (affiché sur le relevé bancaire)" at bounding box center [430, 266] width 323 height 30
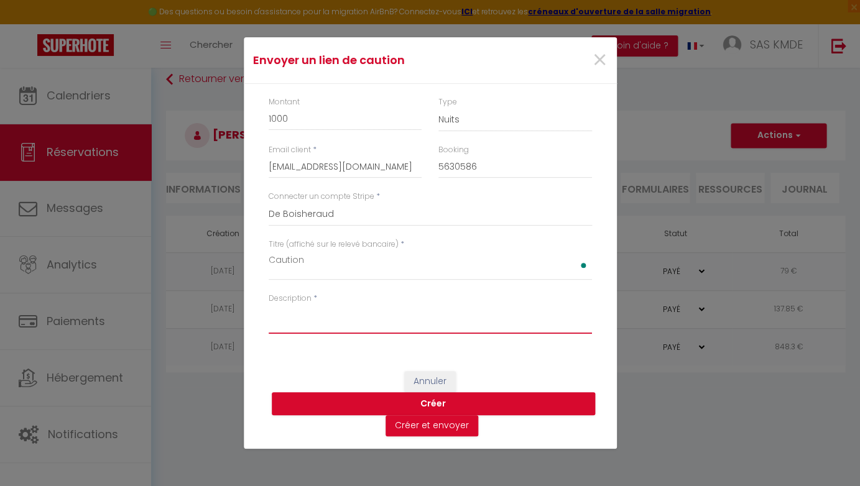
click at [298, 322] on textarea "Description" at bounding box center [430, 319] width 323 height 30
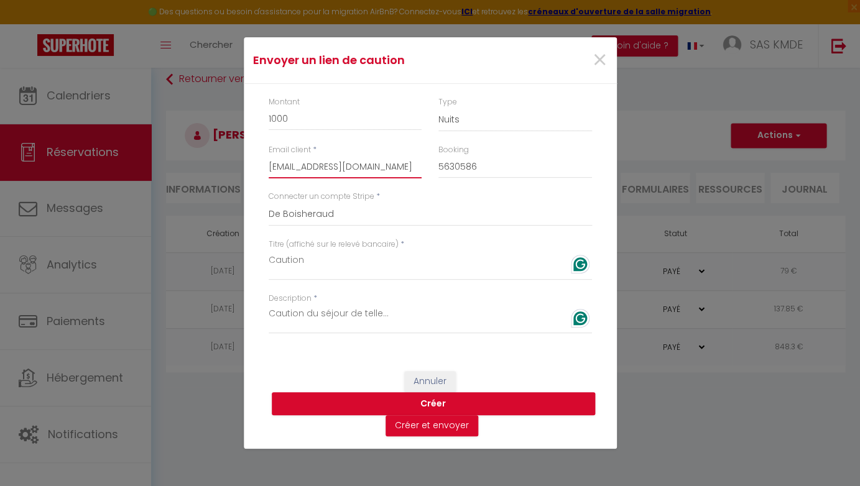
click at [366, 167] on input "ajames.121624@guest.booking.com" at bounding box center [346, 167] width 154 height 22
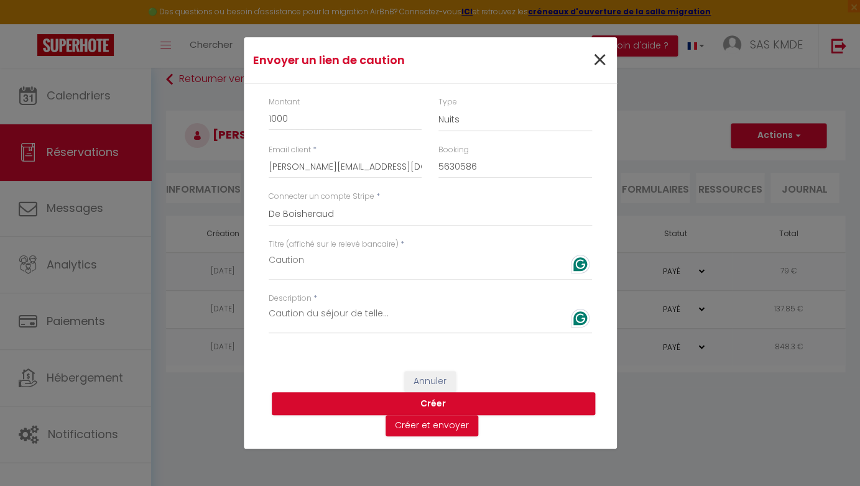
click at [598, 57] on span "×" at bounding box center [600, 60] width 16 height 37
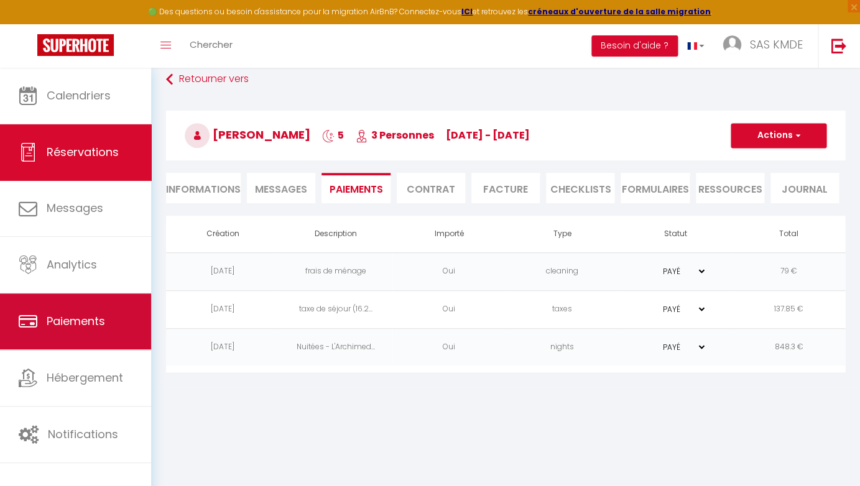
click at [92, 305] on link "Paiements" at bounding box center [75, 321] width 151 height 56
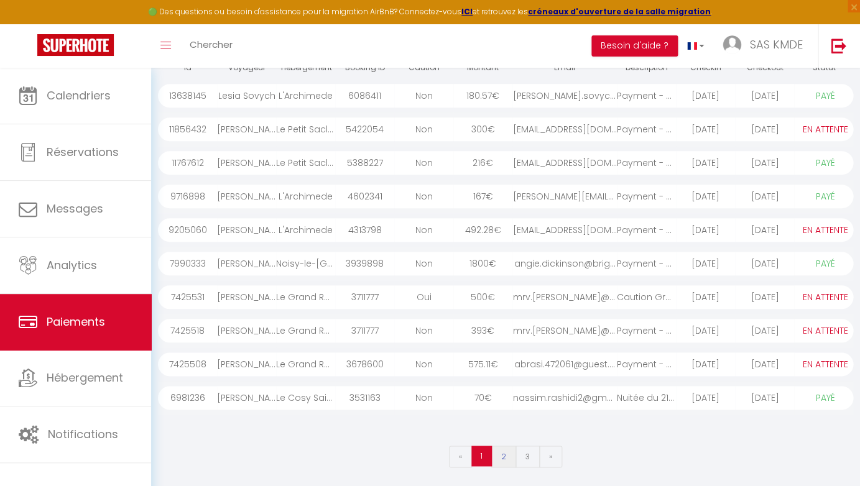
scroll to position [189, 0]
click at [502, 455] on link "2" at bounding box center [503, 457] width 25 height 22
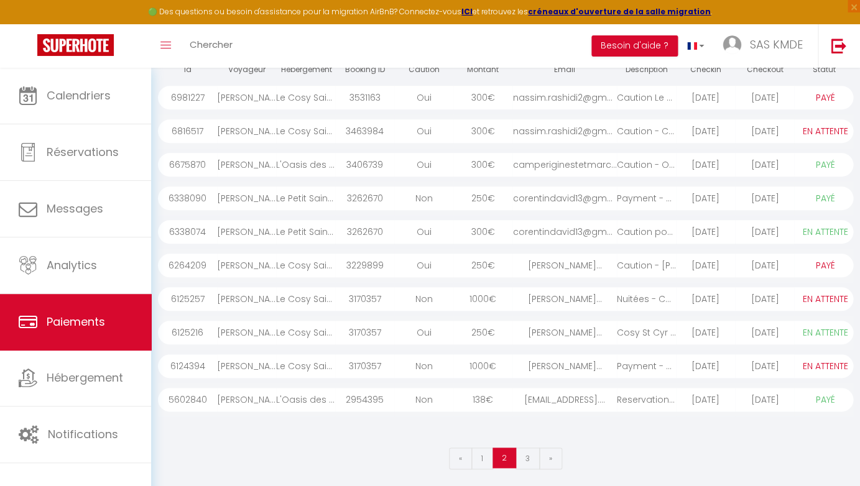
click at [476, 228] on div "300 €" at bounding box center [482, 232] width 59 height 24
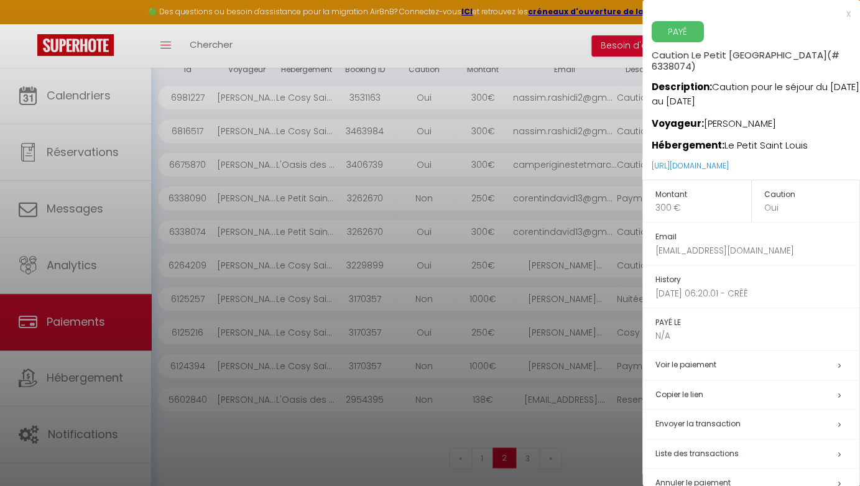
scroll to position [0, 0]
click at [679, 160] on link "https://superhote.com/applink/p/ZTmRmQeL" at bounding box center [690, 165] width 77 height 11
